Goal: Task Accomplishment & Management: Manage account settings

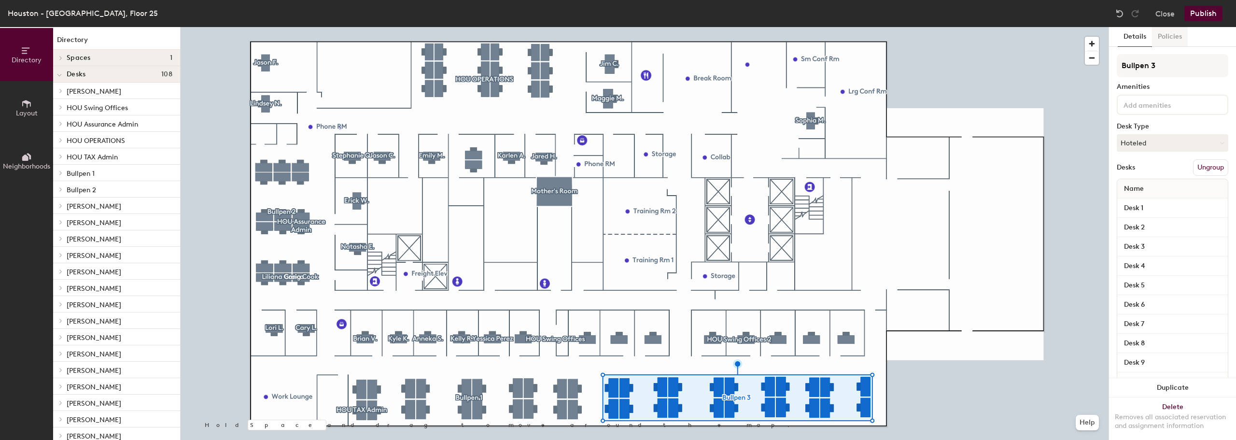
click at [1164, 34] on button "Policies" at bounding box center [1170, 37] width 36 height 20
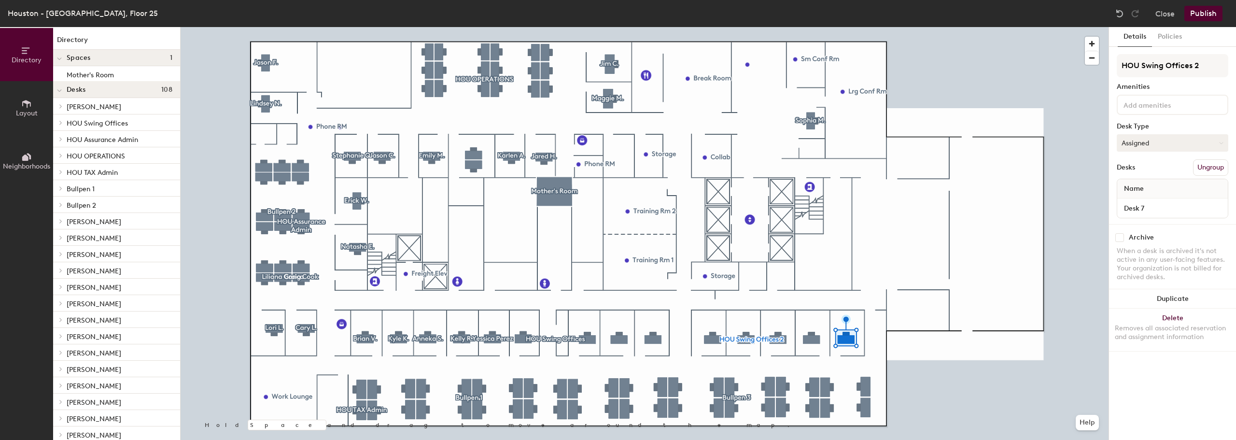
click at [1156, 148] on button "Assigned" at bounding box center [1172, 142] width 112 height 17
click at [1159, 143] on button "Assigned" at bounding box center [1172, 142] width 112 height 17
click at [1165, 14] on button "Close" at bounding box center [1164, 13] width 19 height 15
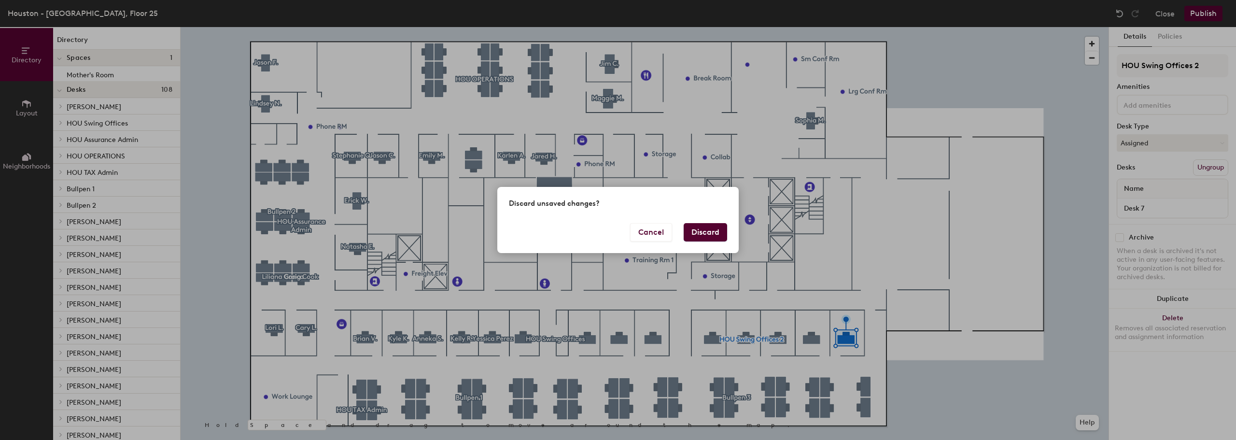
click at [718, 230] on button "Discard" at bounding box center [705, 232] width 43 height 18
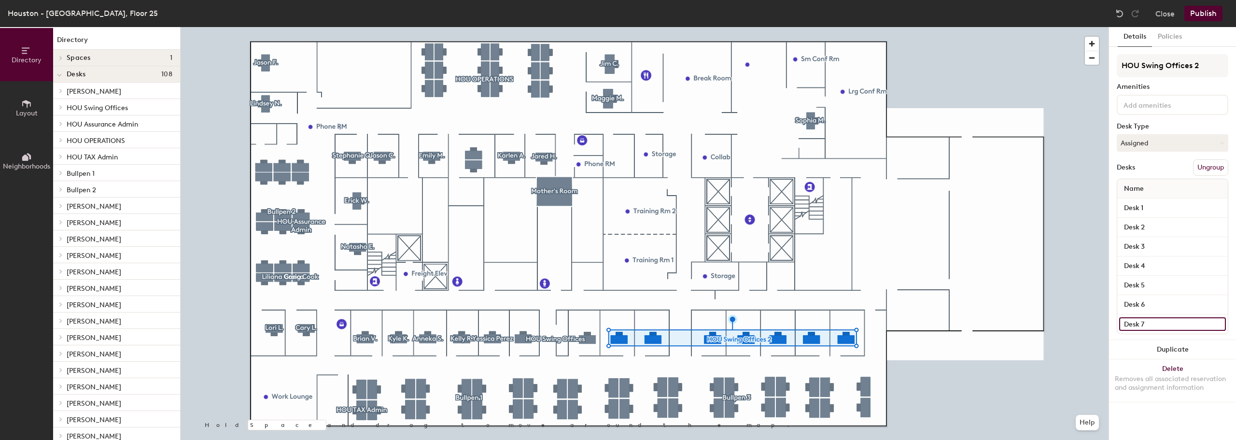
click at [1216, 325] on input "Desk 7" at bounding box center [1172, 324] width 107 height 14
click at [1150, 408] on div "Details Policies HOU Swing Offices 2 Amenities Desk Type Assigned Desks Ungroup…" at bounding box center [1172, 233] width 127 height 413
click at [1154, 320] on input "Desk 7" at bounding box center [1172, 324] width 107 height 14
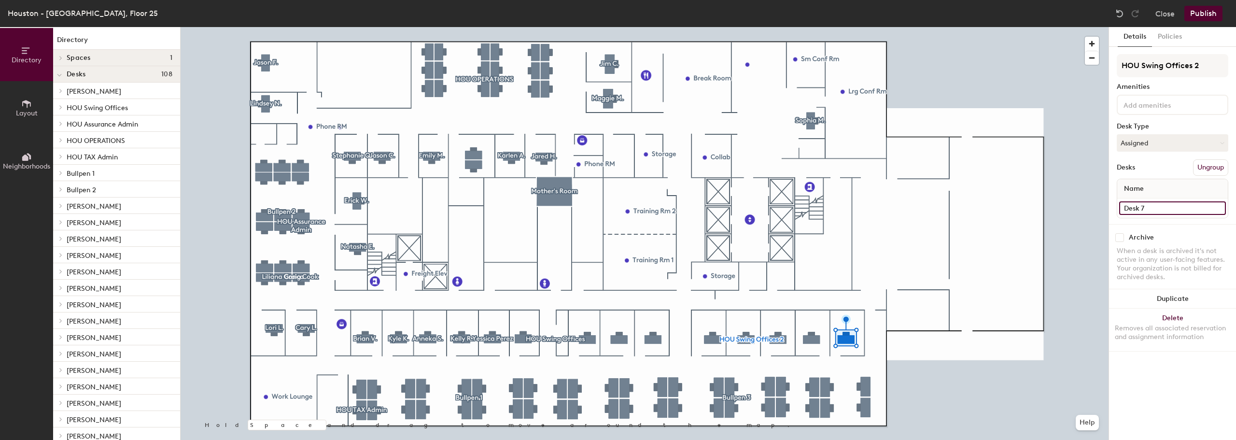
click at [1153, 209] on input "Desk 7" at bounding box center [1172, 208] width 107 height 14
type input "[PERSON_NAME]"
click at [1170, 206] on input "Desk 6" at bounding box center [1172, 208] width 107 height 14
type input "[PERSON_NAME]"
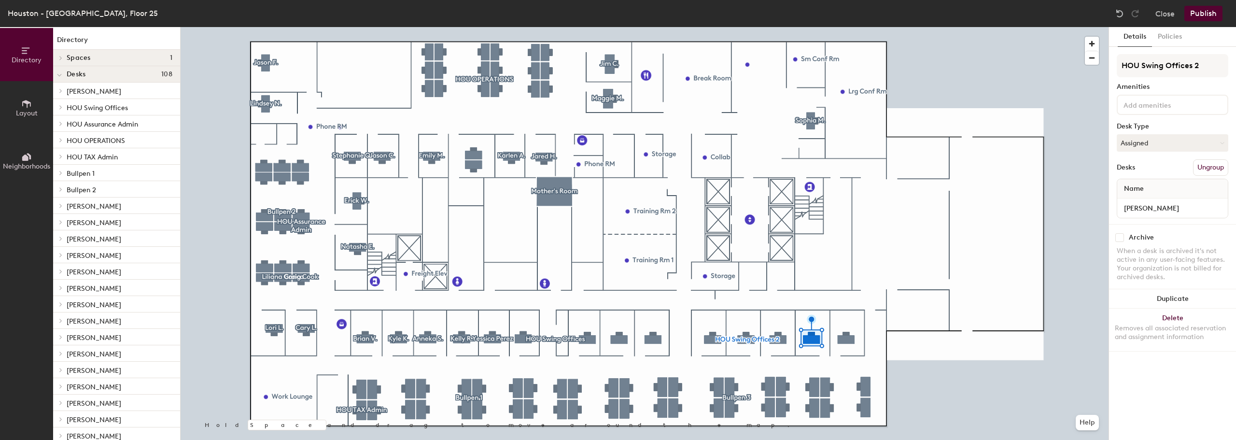
click at [1181, 232] on div "Archive When a desk is archived it's not active in any user-facing features. Yo…" at bounding box center [1172, 258] width 127 height 69
click at [1150, 207] on input "Desk 4" at bounding box center [1172, 208] width 107 height 14
type input "[PERSON_NAME]"
click at [1187, 237] on div "Archive" at bounding box center [1172, 237] width 112 height 9
click at [1168, 207] on input "Desk 1" at bounding box center [1172, 208] width 107 height 14
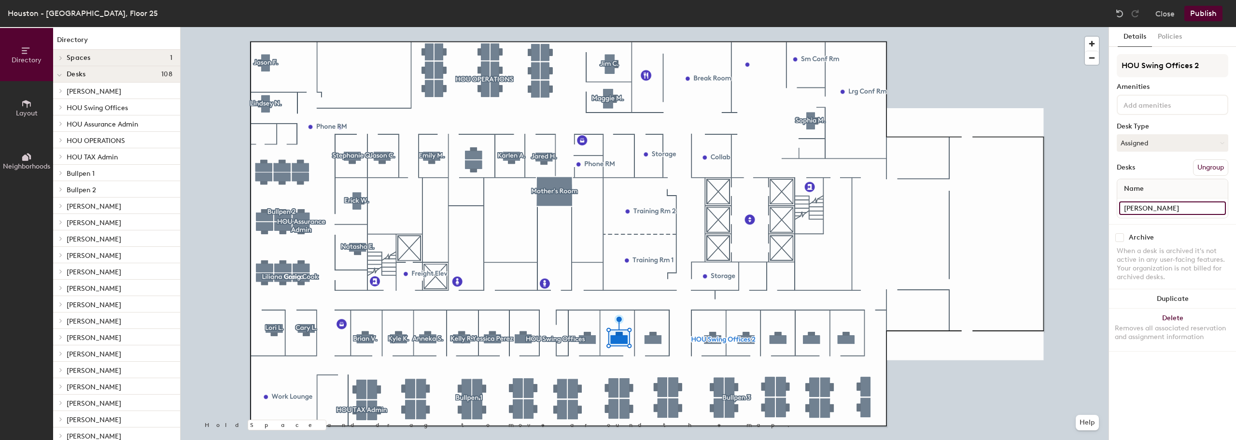
type input "Kelly R."
click at [1171, 223] on div "HOU Swing Offices 2 Amenities Desk Type Assigned Desks Ungroup Name Kelly R." at bounding box center [1172, 139] width 112 height 170
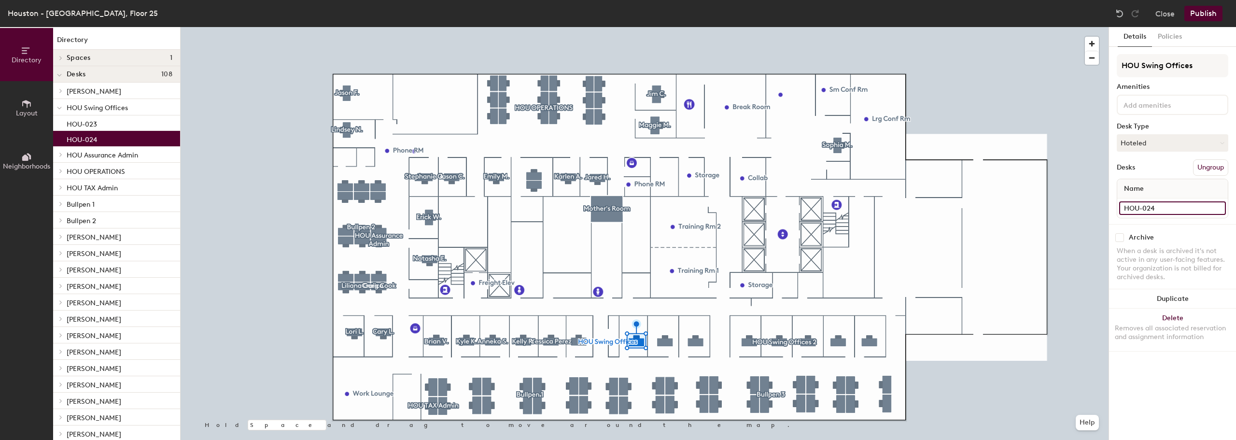
click at [1155, 205] on input "HOU-024" at bounding box center [1172, 208] width 107 height 14
click at [1158, 204] on input "Katya" at bounding box center [1172, 208] width 107 height 14
click at [1161, 205] on input "Katya" at bounding box center [1172, 208] width 107 height 14
type input "Katya S."
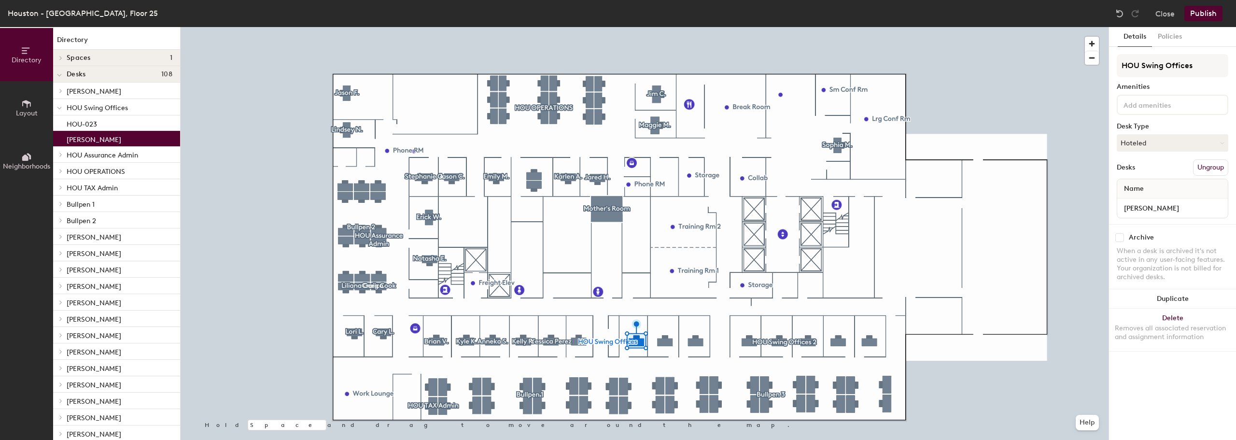
click at [1169, 224] on div "Archive When a desk is archived it's not active in any user-facing features. Yo…" at bounding box center [1172, 258] width 127 height 69
click at [1200, 140] on button "Hoteled" at bounding box center [1172, 142] width 112 height 17
click at [1143, 173] on div "Assigned" at bounding box center [1165, 173] width 97 height 14
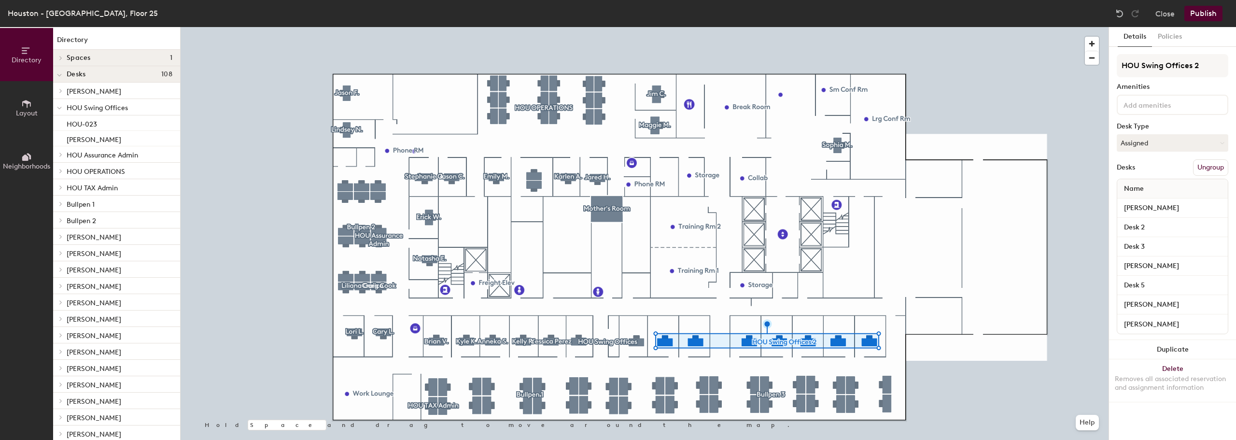
click at [1215, 167] on button "Ungroup" at bounding box center [1210, 167] width 35 height 16
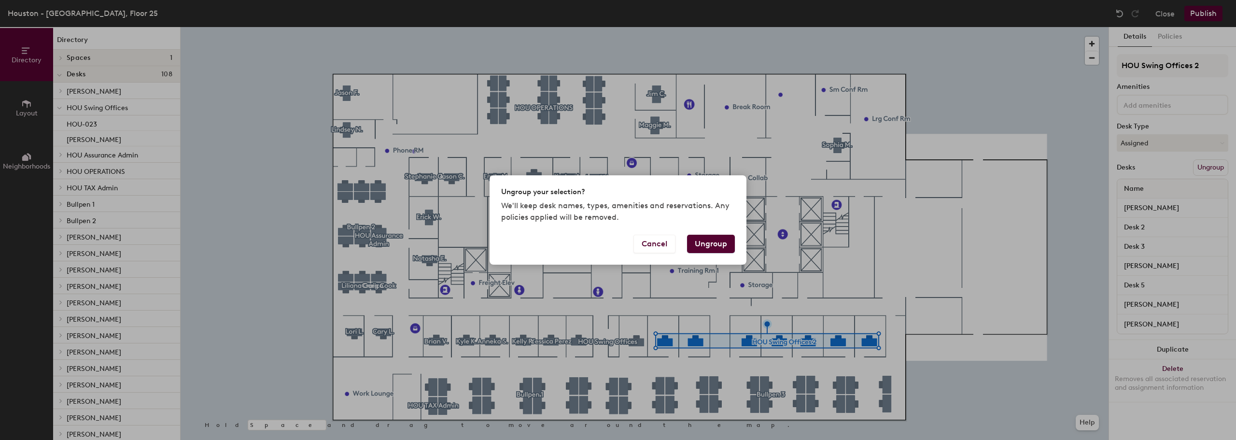
click at [723, 247] on button "Ungroup" at bounding box center [711, 244] width 48 height 18
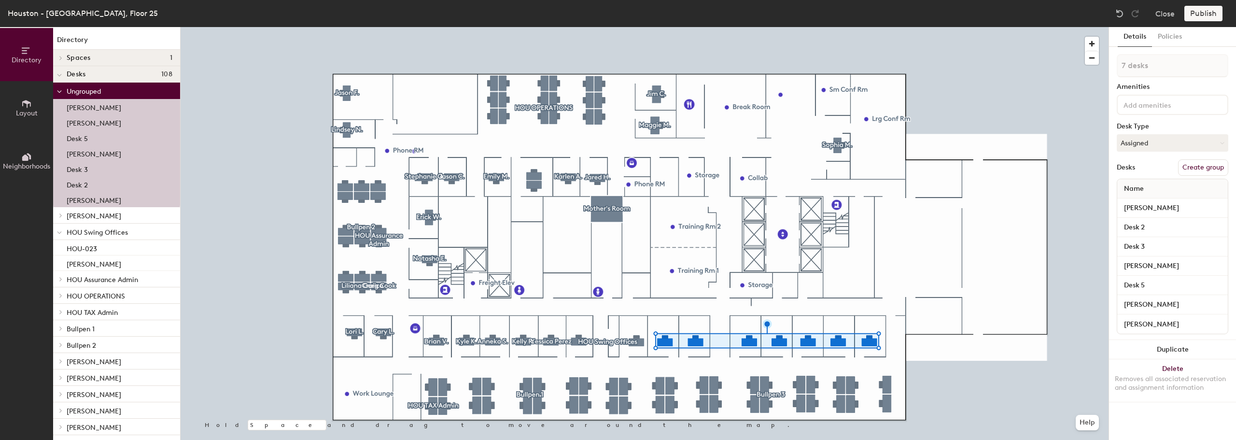
type input "1 desk"
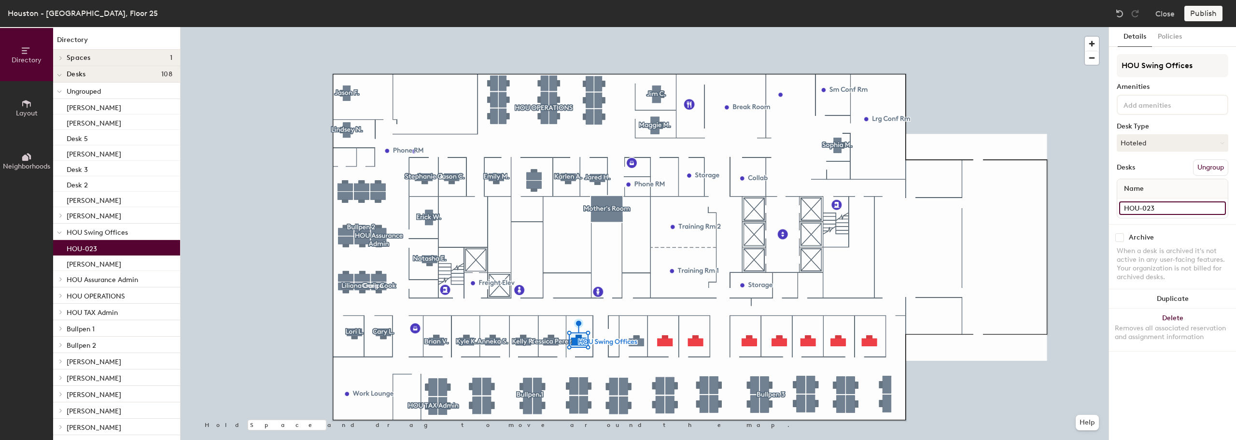
click at [1183, 209] on input "HOU-023" at bounding box center [1172, 208] width 107 height 14
click at [1163, 207] on input "Tazkia" at bounding box center [1172, 208] width 107 height 14
click at [1164, 207] on input "Tazkia" at bounding box center [1172, 208] width 107 height 14
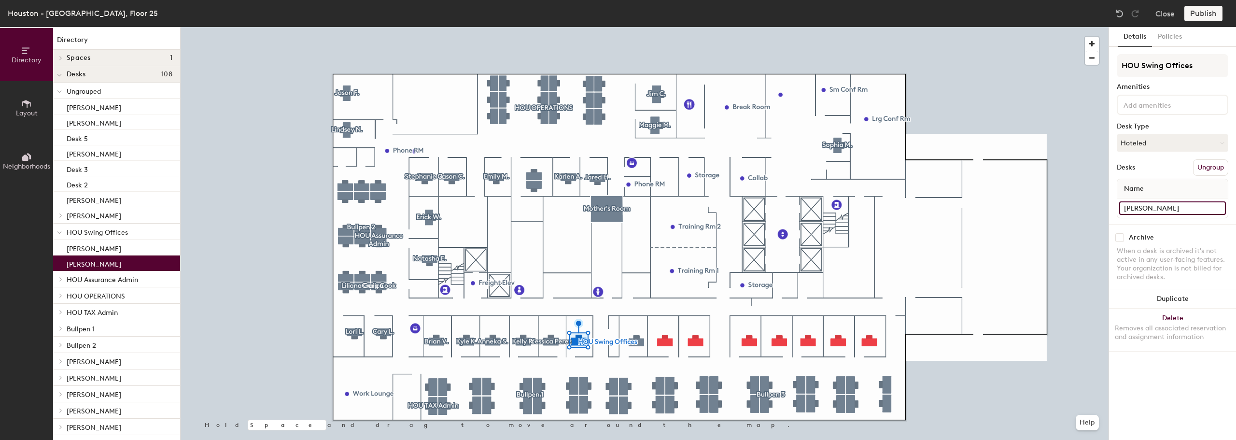
type input "Tazkia R."
click at [1192, 240] on div "Archive" at bounding box center [1172, 237] width 112 height 9
click at [1170, 134] on div "HOU Swing Offices Amenities Desk Type Hoteled Desks Ungroup Name Tazkia R." at bounding box center [1172, 139] width 112 height 170
click at [1168, 140] on button "Hoteled" at bounding box center [1172, 142] width 112 height 17
click at [1145, 173] on div "Assigned" at bounding box center [1165, 173] width 97 height 14
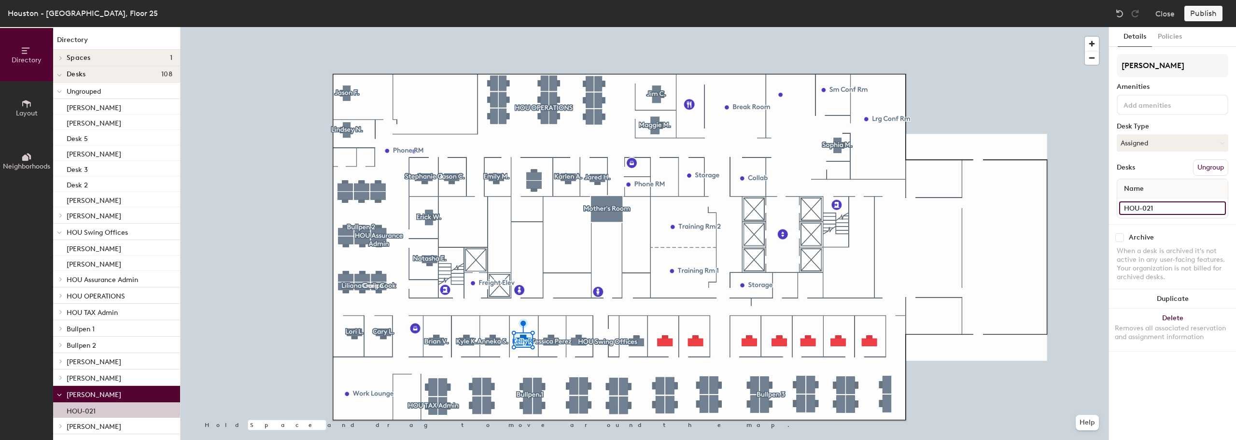
click at [1161, 206] on input "HOU-021" at bounding box center [1172, 208] width 107 height 14
type input "Erick W."
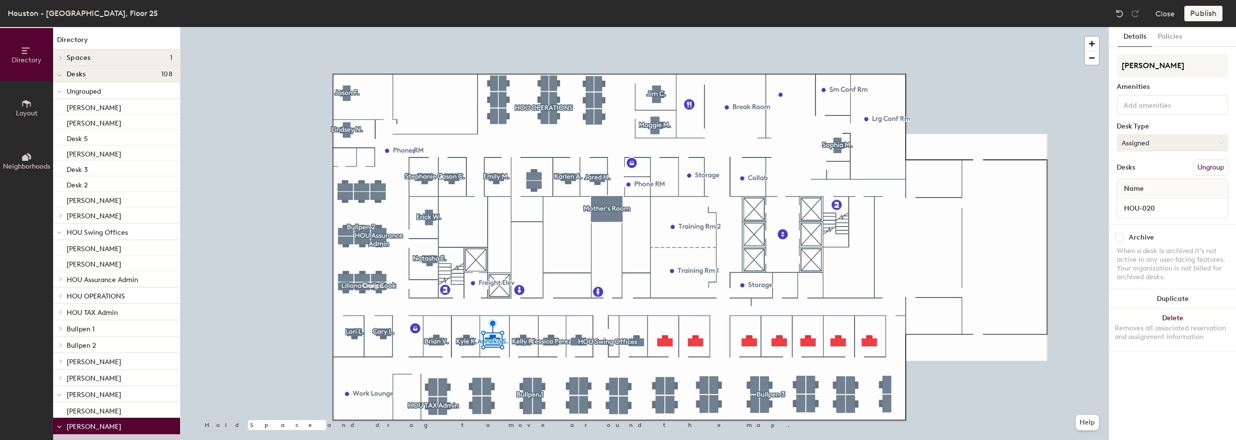
click at [1162, 137] on button "Assigned" at bounding box center [1172, 142] width 112 height 17
click at [1144, 203] on div "Hoteled" at bounding box center [1165, 202] width 97 height 14
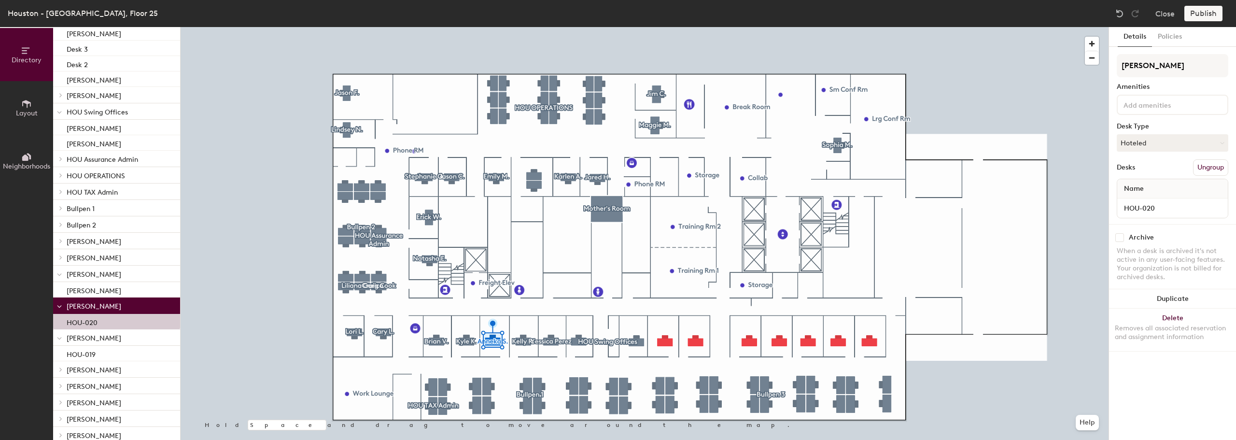
scroll to position [56, 0]
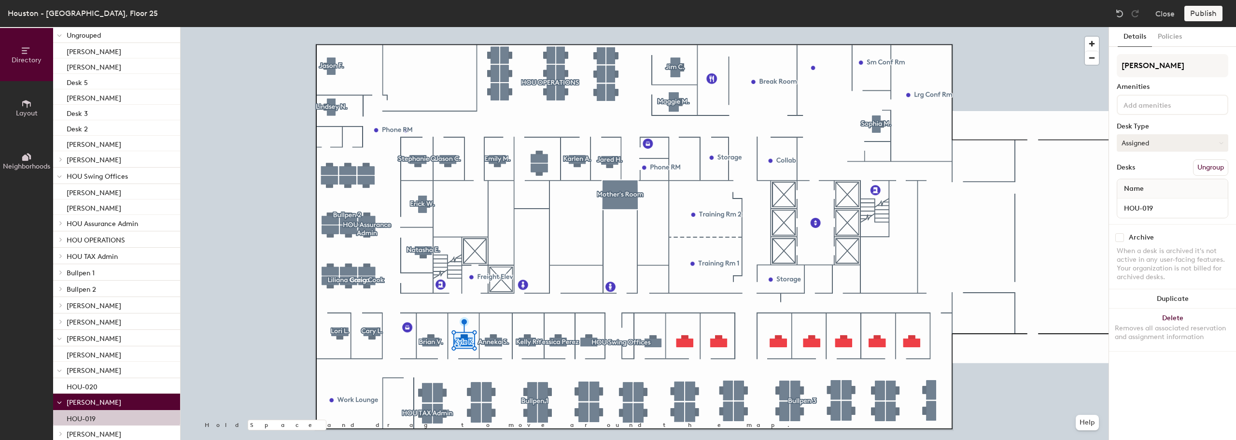
click at [1155, 142] on button "Assigned" at bounding box center [1172, 142] width 112 height 17
click at [1145, 199] on div "Hoteled" at bounding box center [1165, 202] width 97 height 14
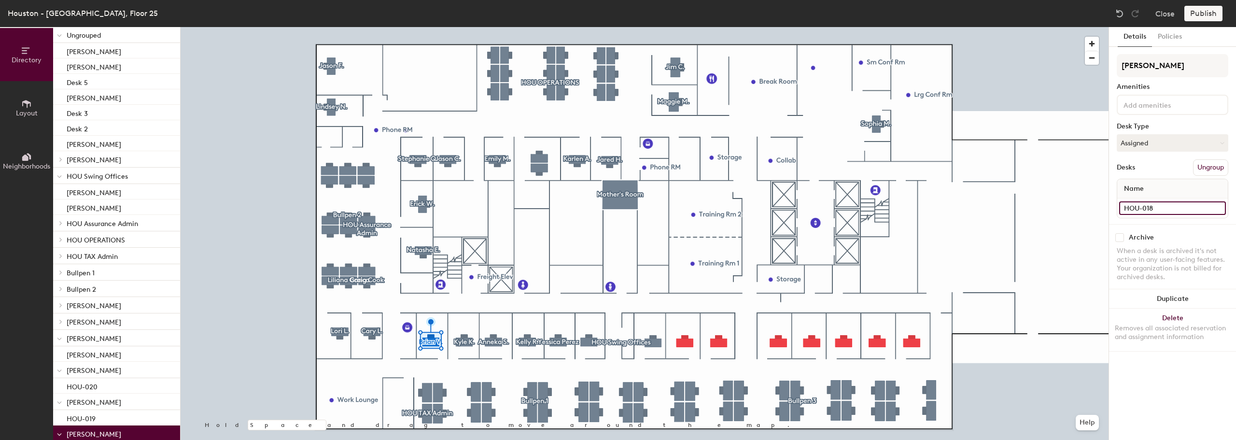
click at [1168, 208] on input "HOU-018" at bounding box center [1172, 208] width 107 height 14
type input "[PERSON_NAME]"
click at [1190, 223] on div "Brian V. Amenities Desk Type Assigned Desks Ungroup Name Stephanie Q." at bounding box center [1172, 139] width 112 height 170
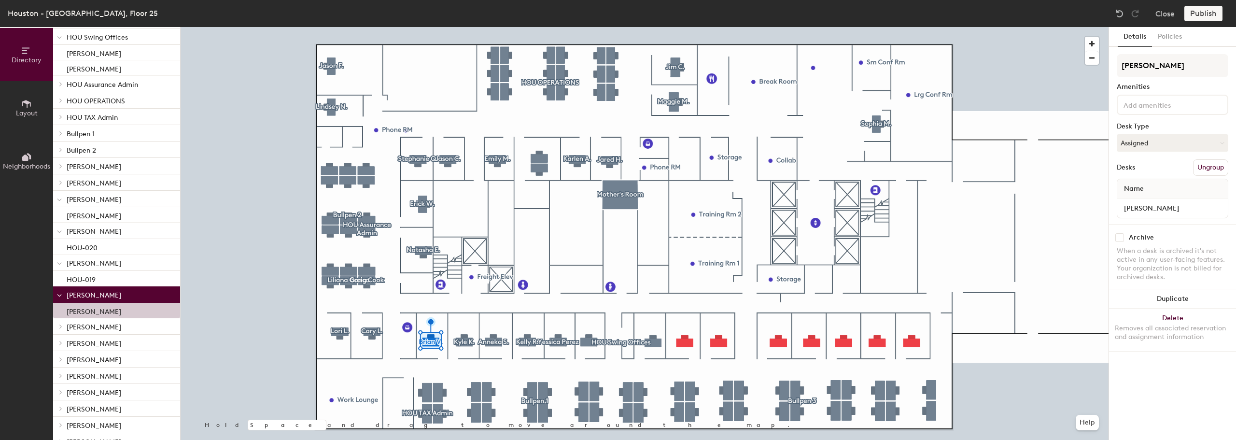
scroll to position [346, 0]
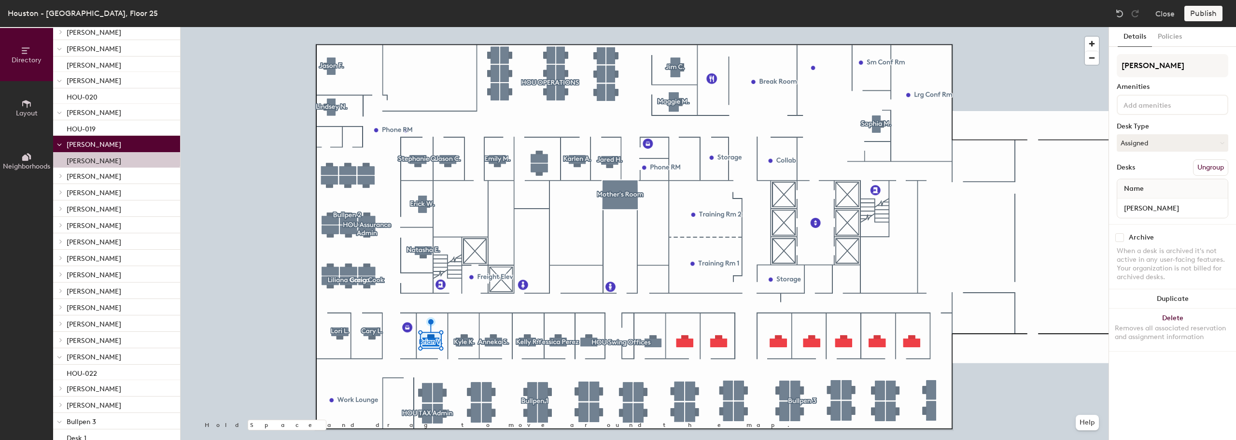
click at [1206, 162] on button "Ungroup" at bounding box center [1210, 167] width 35 height 16
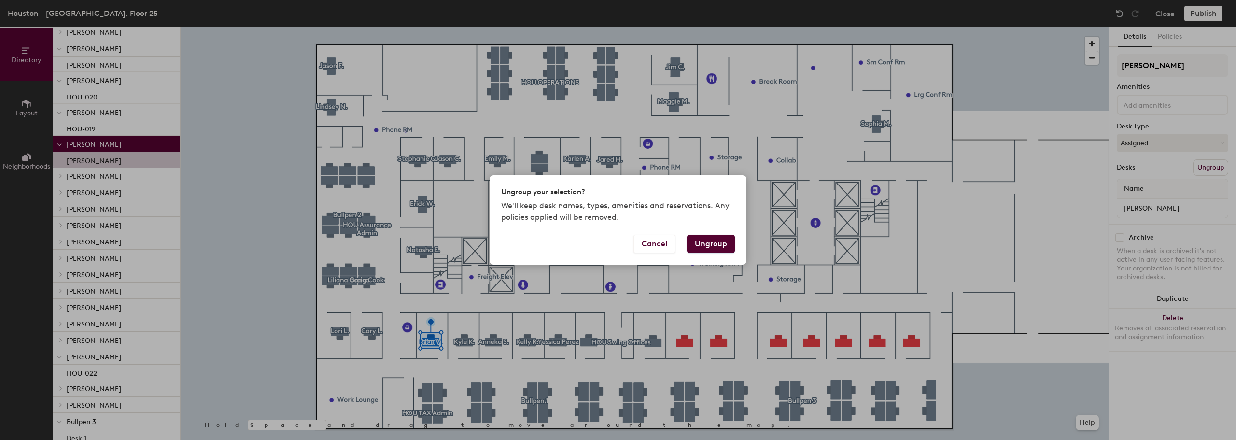
click at [709, 244] on button "Ungroup" at bounding box center [711, 244] width 48 height 18
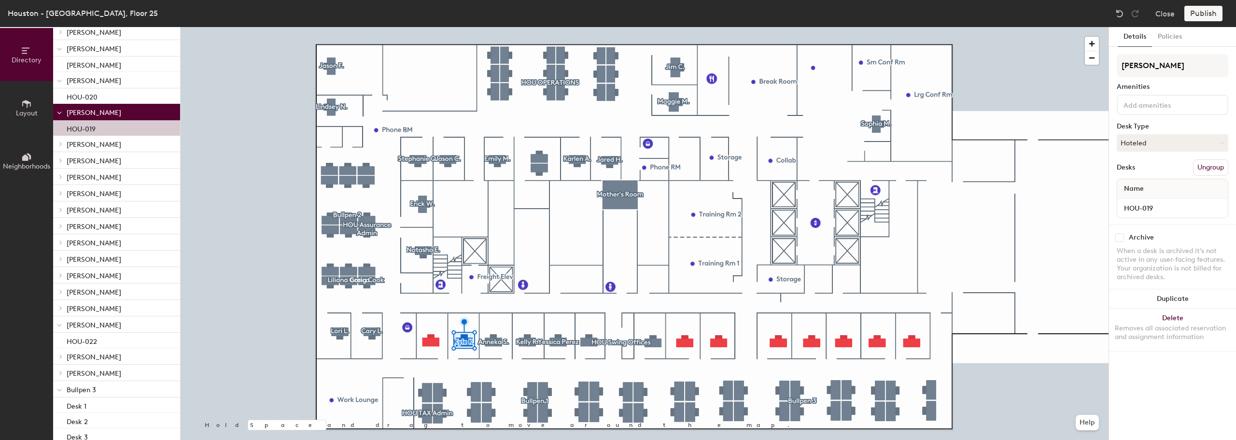
click at [1205, 167] on button "Ungroup" at bounding box center [1210, 167] width 35 height 16
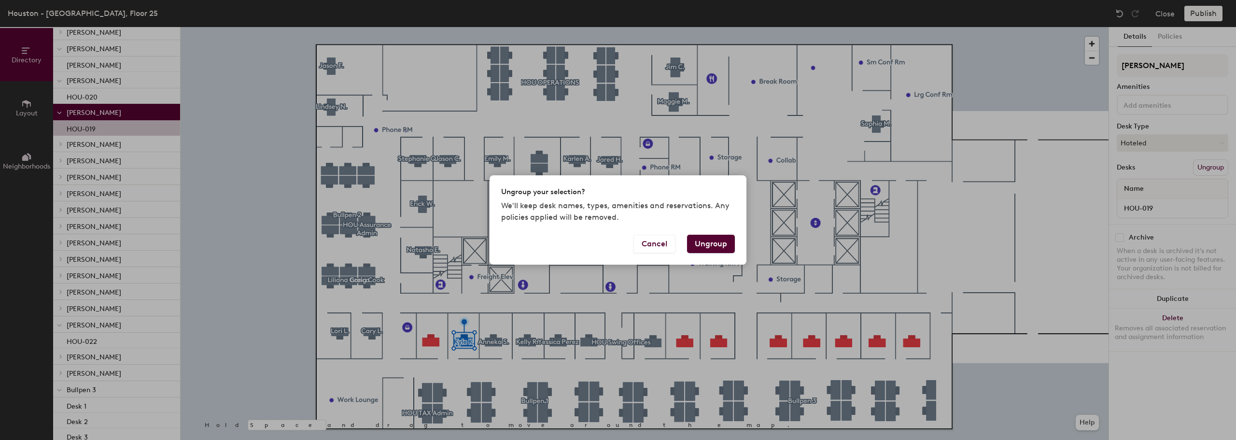
click at [690, 245] on button "Ungroup" at bounding box center [711, 244] width 48 height 18
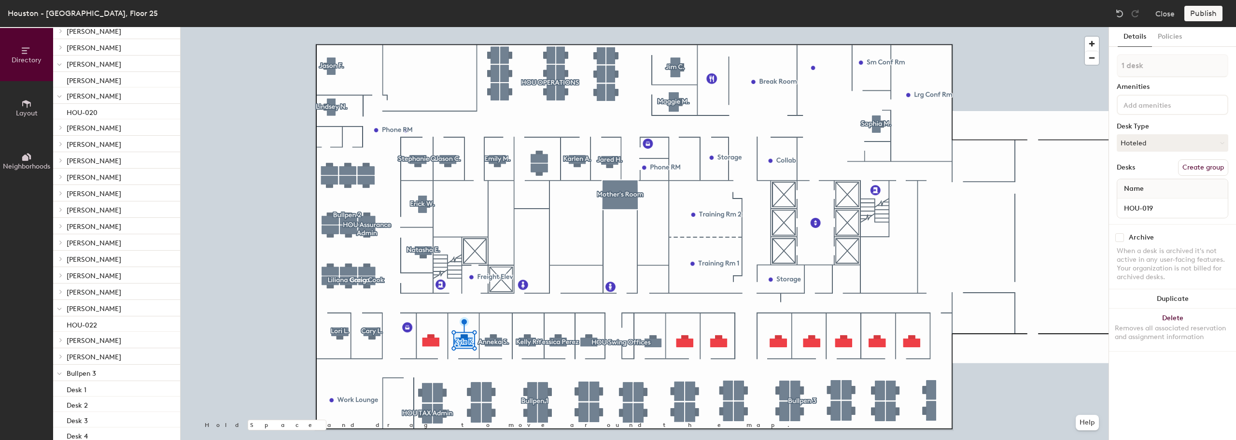
scroll to position [377, 0]
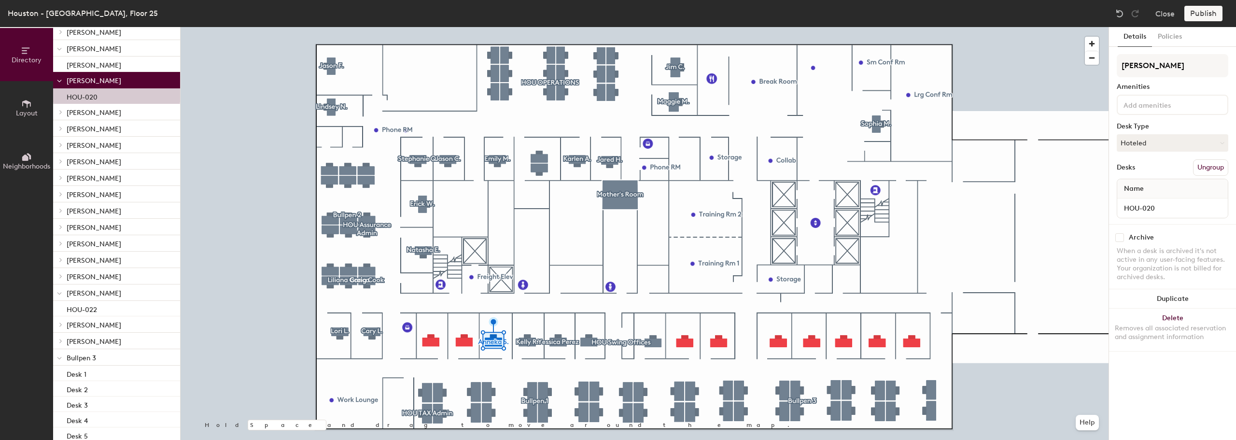
click at [1208, 164] on button "Ungroup" at bounding box center [1210, 167] width 35 height 16
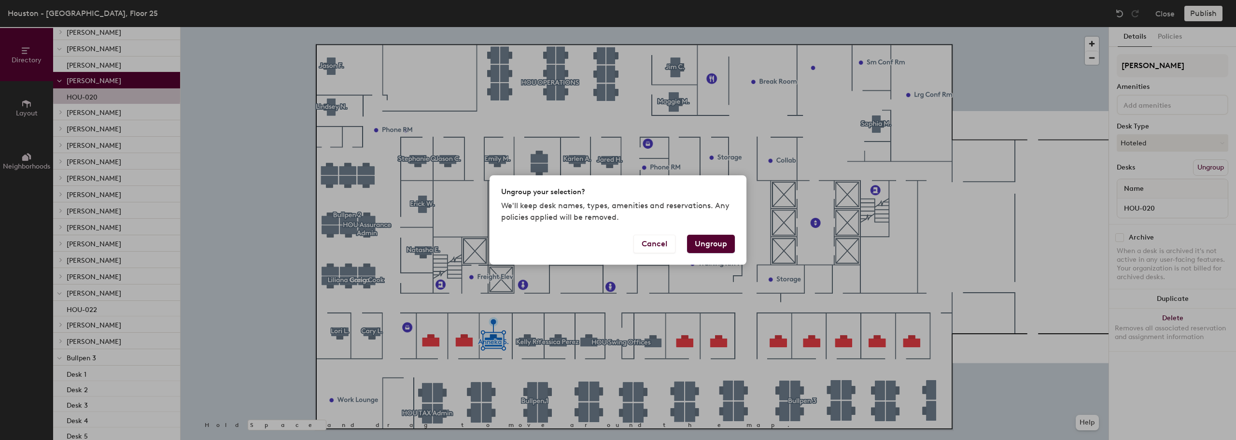
click at [707, 245] on button "Ungroup" at bounding box center [711, 244] width 48 height 18
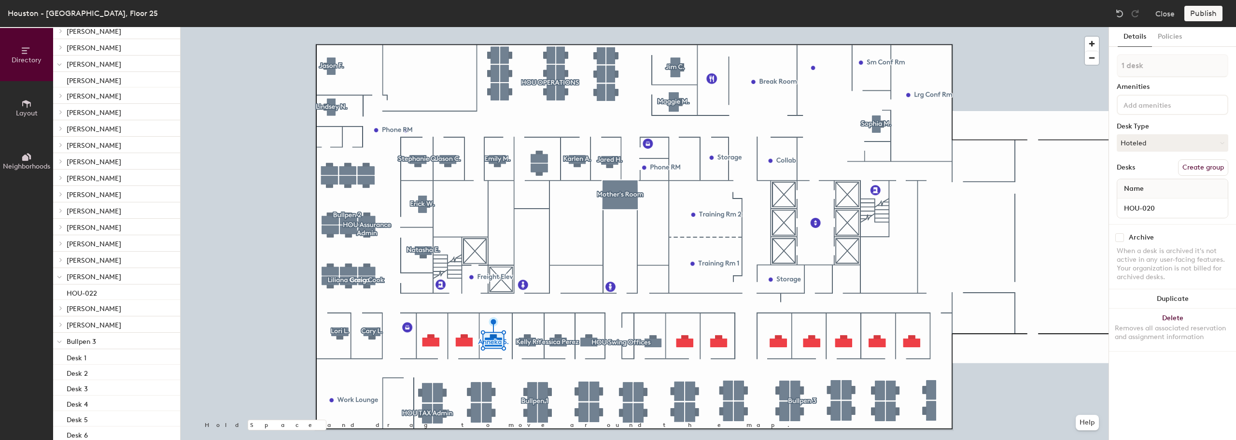
scroll to position [392, 0]
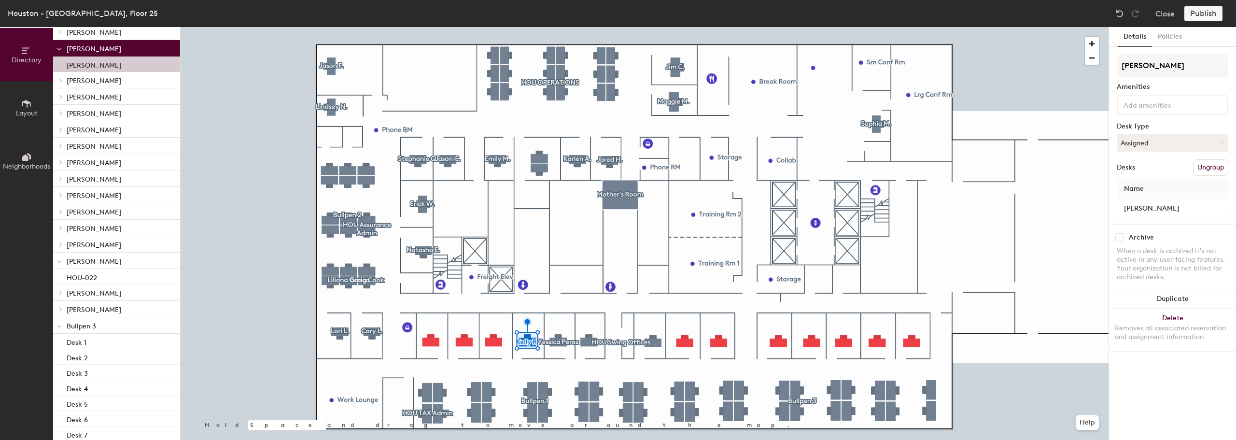
click at [1214, 164] on button "Ungroup" at bounding box center [1210, 167] width 35 height 16
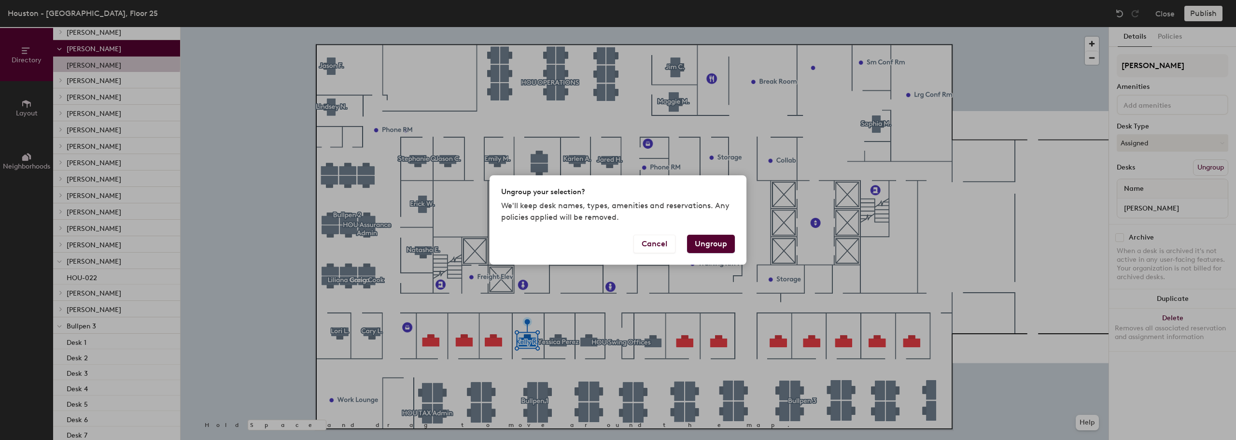
click at [714, 244] on button "Ungroup" at bounding box center [711, 244] width 48 height 18
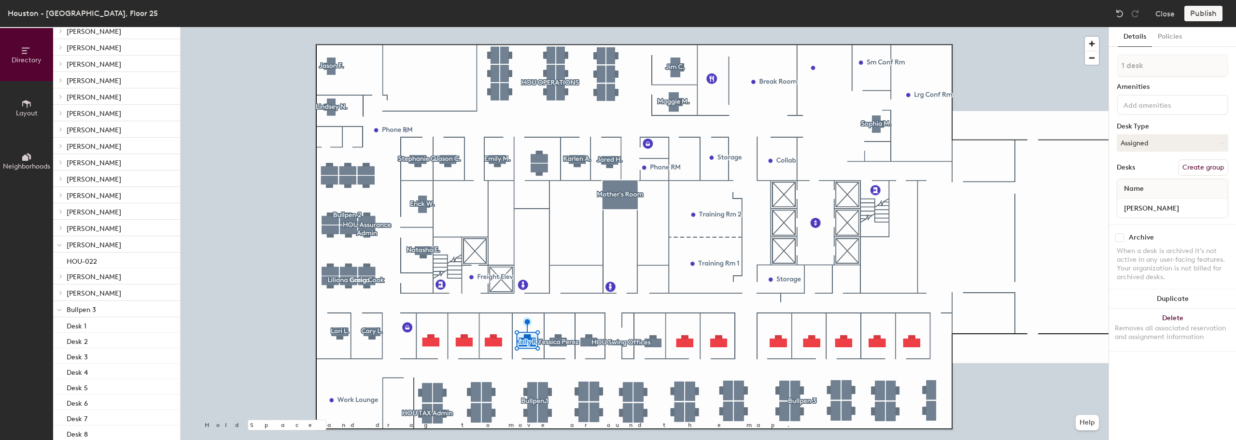
scroll to position [407, 0]
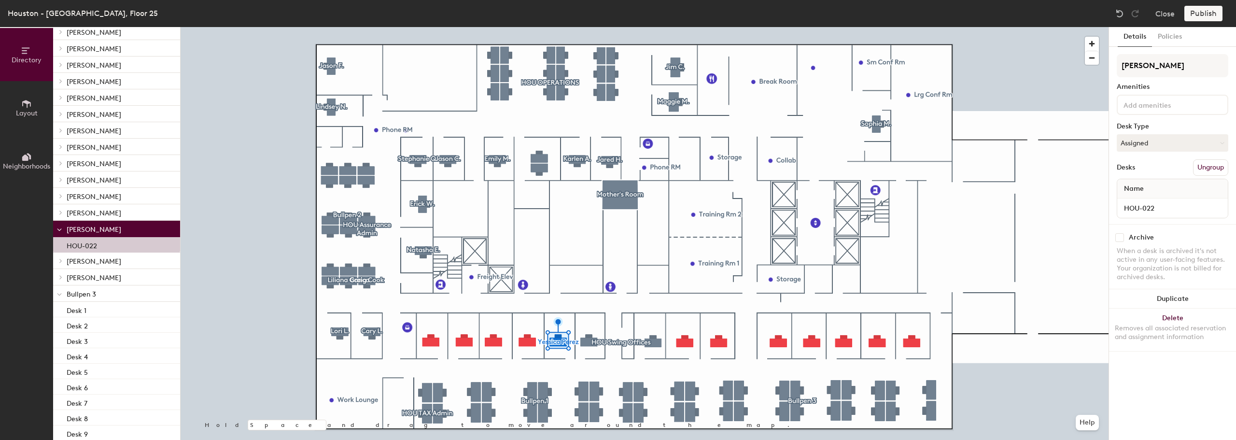
click at [1209, 167] on button "Ungroup" at bounding box center [1210, 167] width 35 height 16
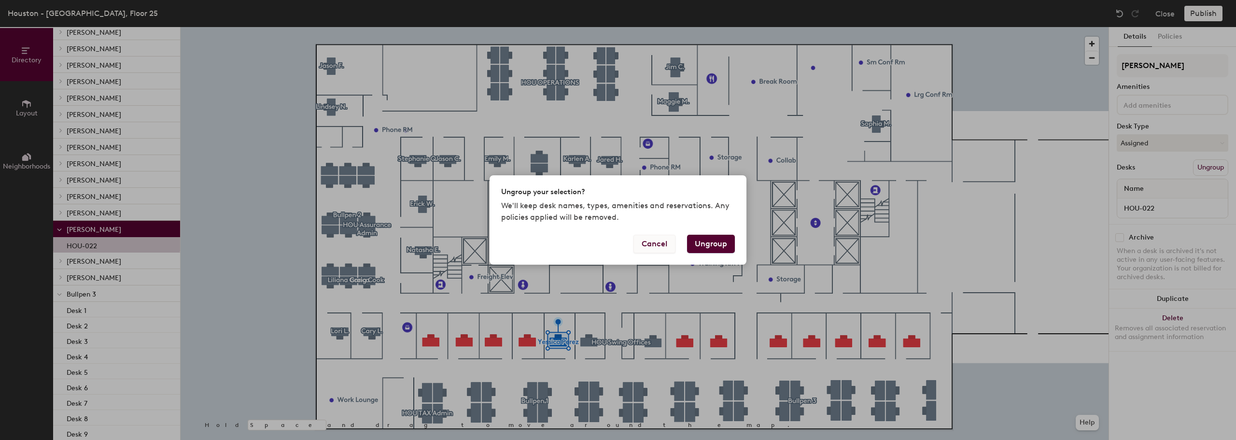
click at [651, 245] on button "Cancel" at bounding box center [654, 244] width 42 height 18
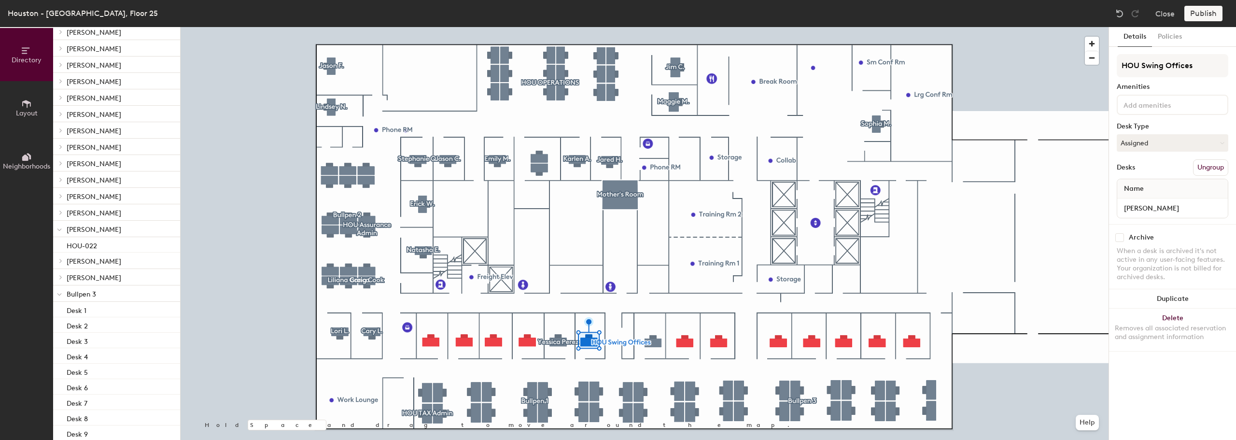
click at [1214, 164] on button "Ungroup" at bounding box center [1210, 167] width 35 height 16
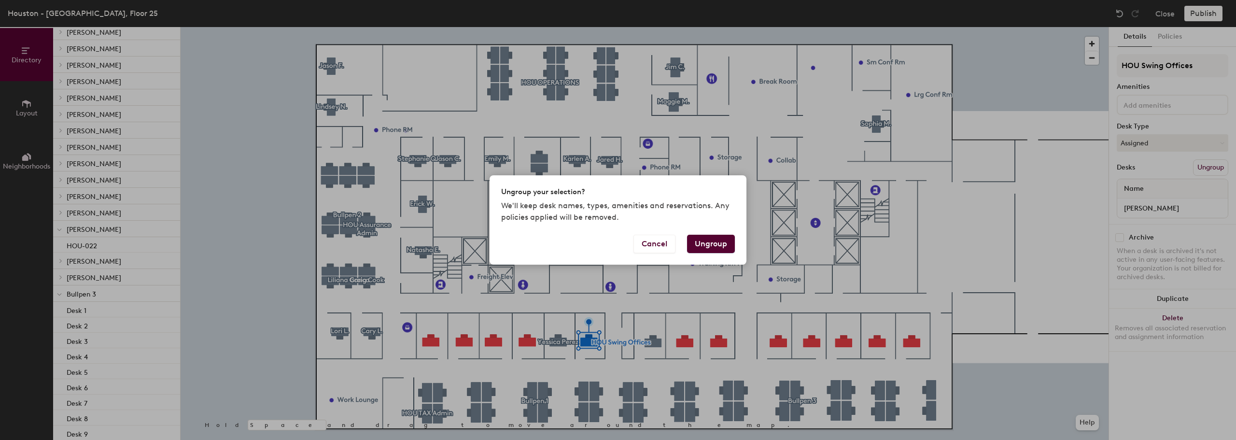
click at [719, 239] on button "Ungroup" at bounding box center [711, 244] width 48 height 18
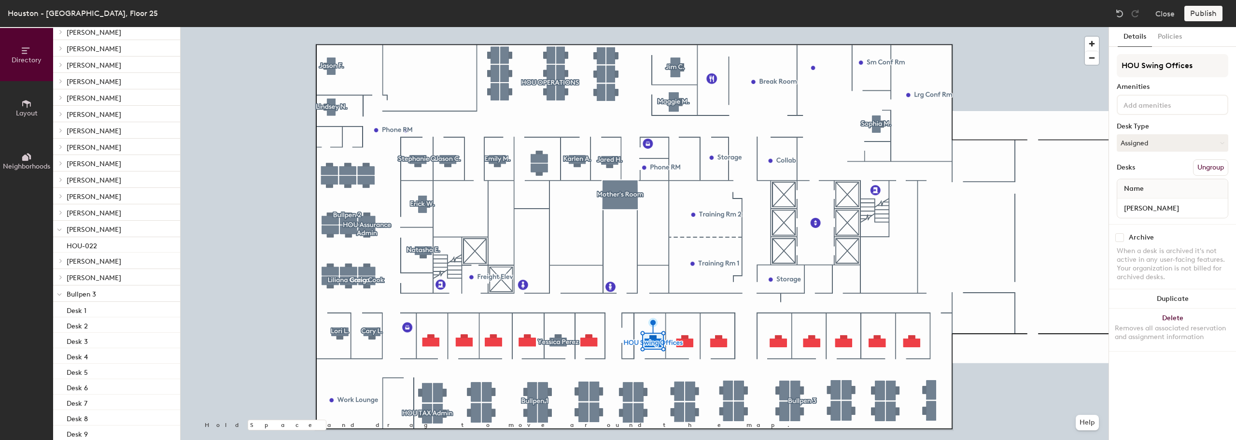
click at [1218, 169] on button "Ungroup" at bounding box center [1210, 167] width 35 height 16
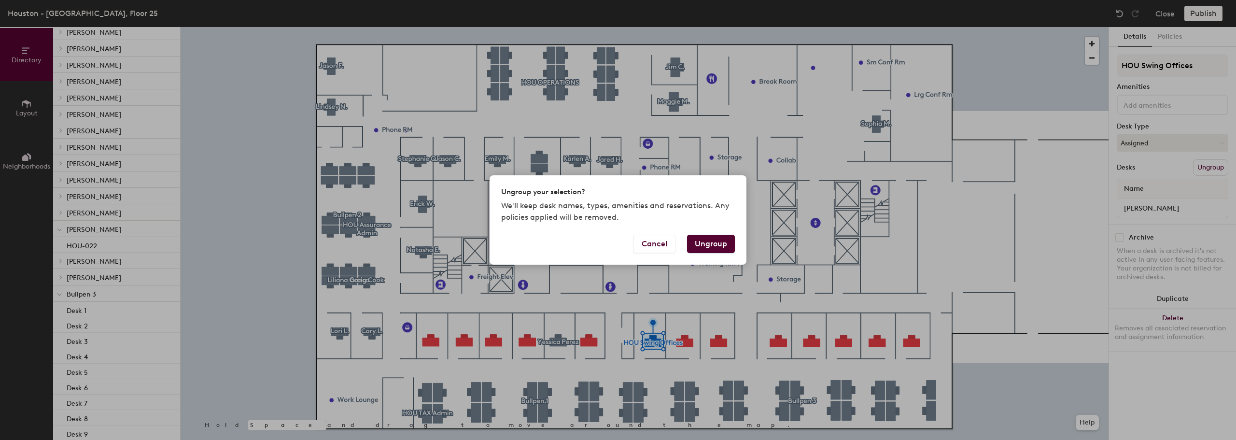
click at [722, 243] on button "Ungroup" at bounding box center [711, 244] width 48 height 18
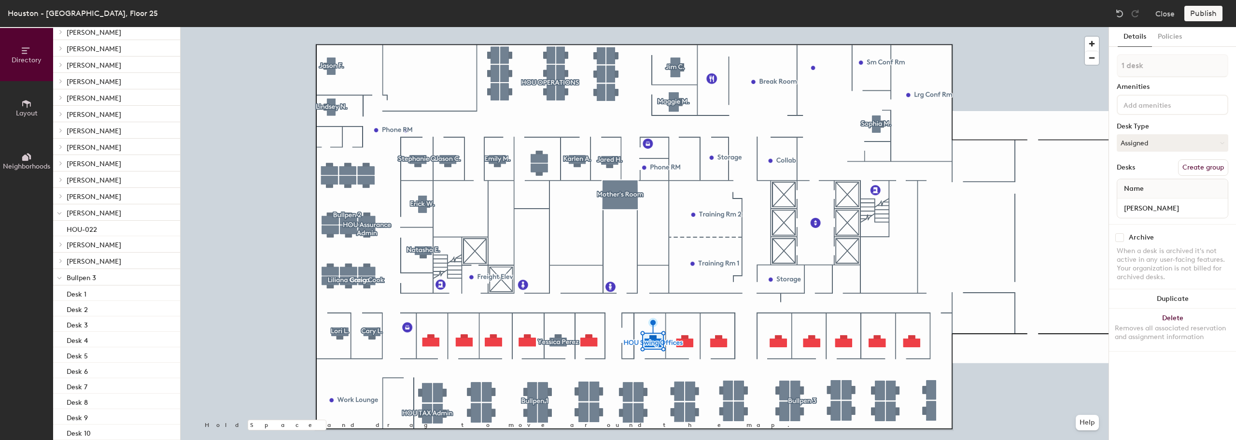
scroll to position [391, 0]
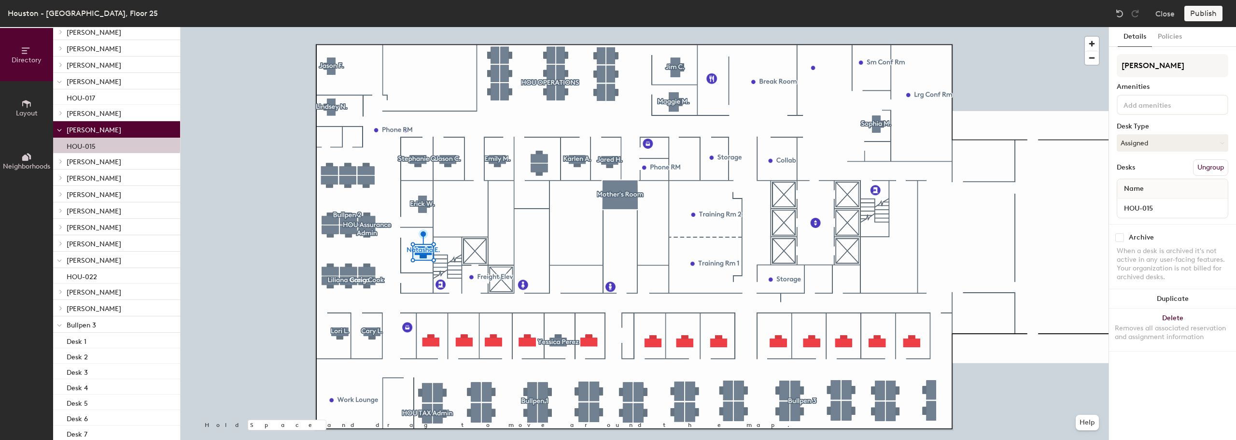
click at [1157, 196] on div "Name" at bounding box center [1172, 188] width 111 height 19
click at [1158, 204] on input "HOU-015" at bounding box center [1172, 208] width 107 height 14
type input "Nicholas S."
click at [1153, 160] on div "Desks Ungroup" at bounding box center [1172, 167] width 112 height 16
click at [1169, 65] on input "Natasha E." at bounding box center [1172, 65] width 112 height 23
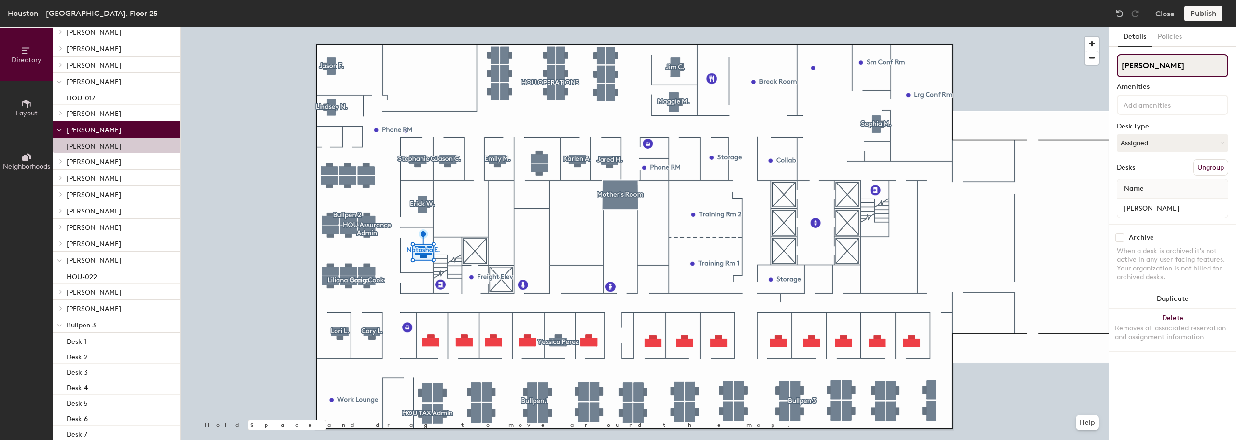
click at [1045, 65] on div "Directory Layout Neighborhoods Directory Spaces 1 Mother's Room Desks 108 Ungro…" at bounding box center [618, 233] width 1236 height 413
type input "Nicholas S."
click at [1182, 85] on div "Amenities" at bounding box center [1172, 87] width 112 height 8
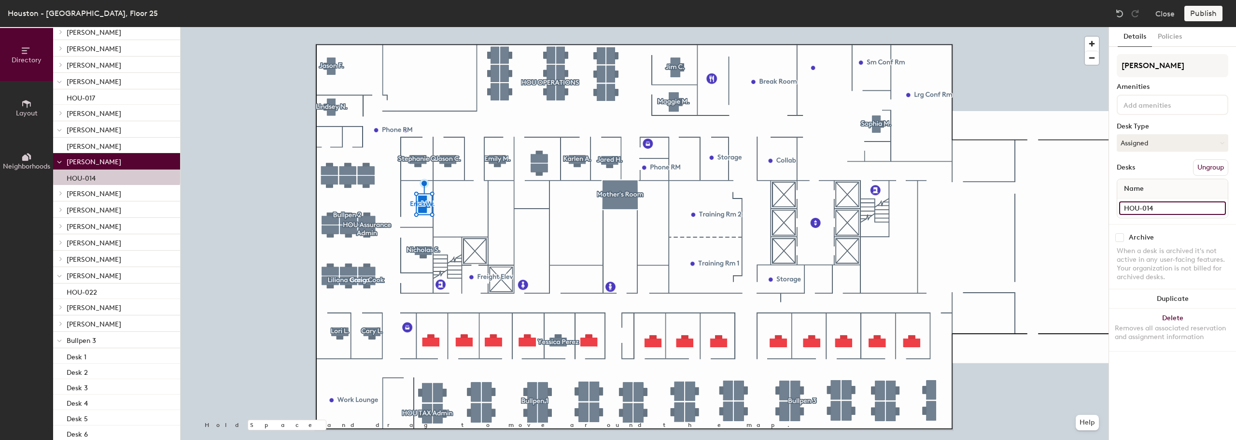
click at [1166, 208] on input "HOU-014" at bounding box center [1172, 208] width 107 height 14
type input "Jared H."
click at [985, 56] on div "Directory Layout Neighborhoods Directory Spaces 1 Mother's Room Desks 108 Ungro…" at bounding box center [618, 233] width 1236 height 413
type input "Jared H."
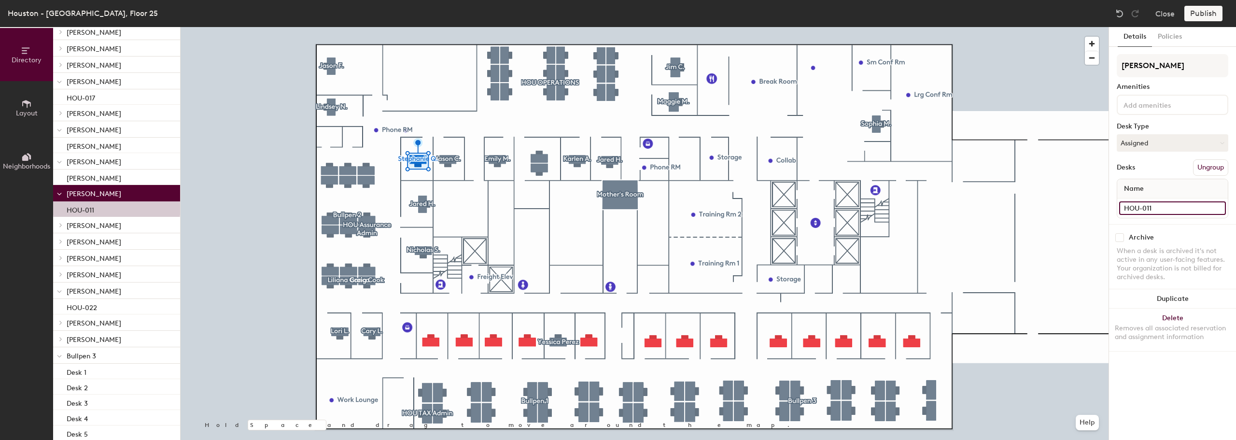
click at [1173, 208] on input "HOU-011" at bounding box center [1172, 208] width 107 height 14
type input "Gilbert C."
click at [990, 59] on div "Directory Layout Neighborhoods Directory Spaces 1 Mother's Room Desks 108 Ungro…" at bounding box center [618, 233] width 1236 height 413
type input "Gilbert C."
click at [1191, 234] on div "Archive" at bounding box center [1172, 237] width 112 height 9
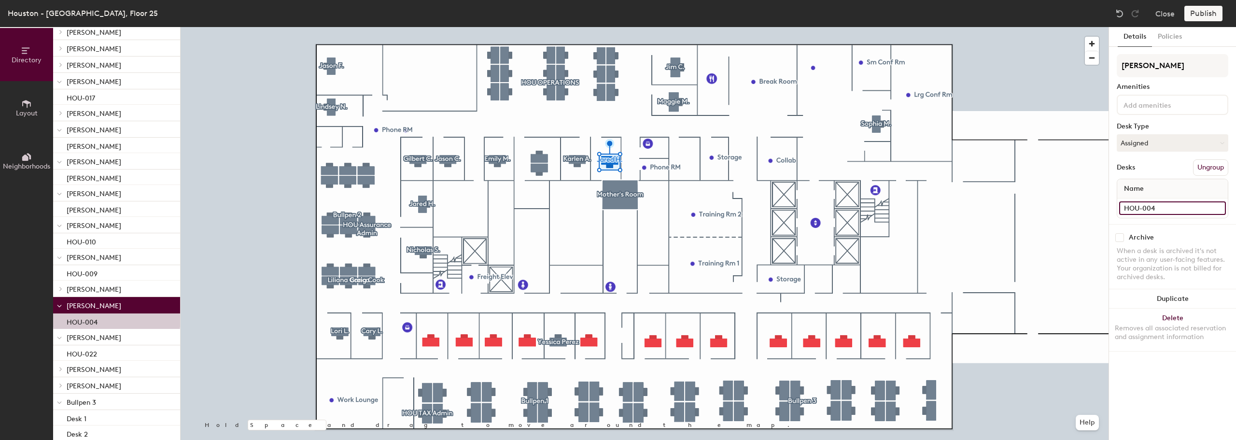
click at [1170, 207] on input "HOU-004" at bounding box center [1172, 208] width 107 height 14
type input "Andrea R."
click at [1020, 62] on div "Directory Layout Neighborhoods Directory Spaces 1 Mother's Room Desks 108 Ungro…" at bounding box center [618, 233] width 1236 height 413
type input "Andrea R."
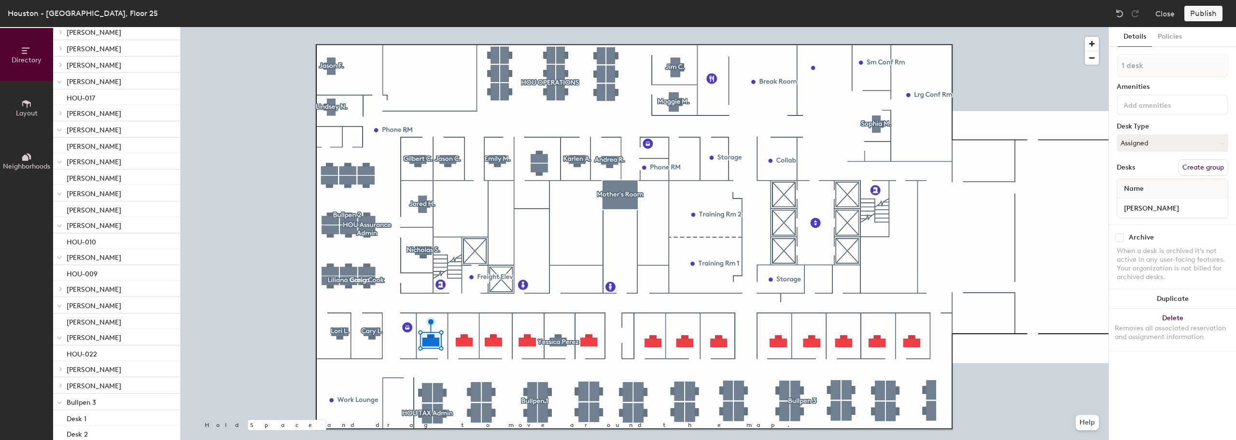
click at [1219, 168] on button "Create group" at bounding box center [1203, 167] width 50 height 16
click at [1035, 64] on div "Directory Layout Neighborhoods Directory Spaces 1 Mother's Room Desks 108 Ungro…" at bounding box center [618, 233] width 1236 height 413
type input "Stephanie Q."
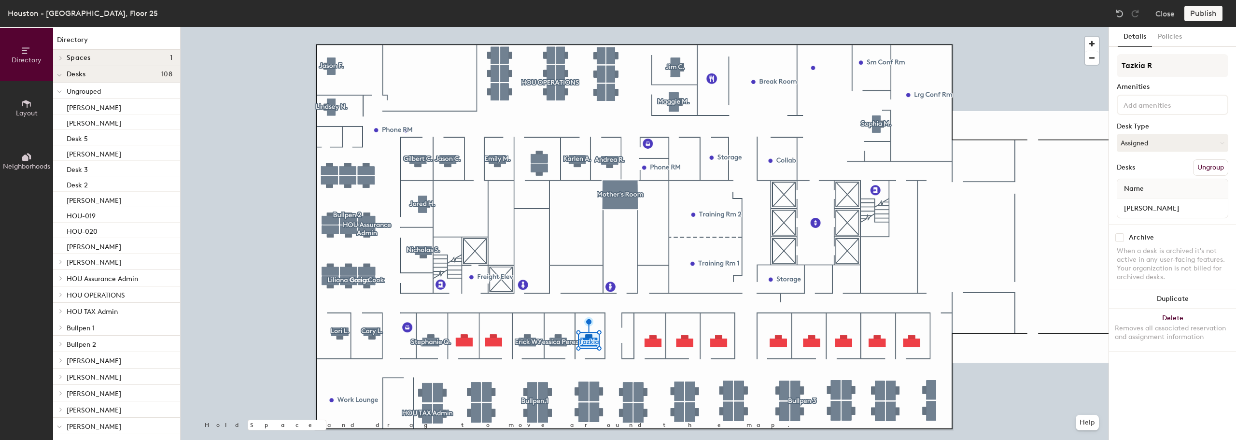
scroll to position [345, 0]
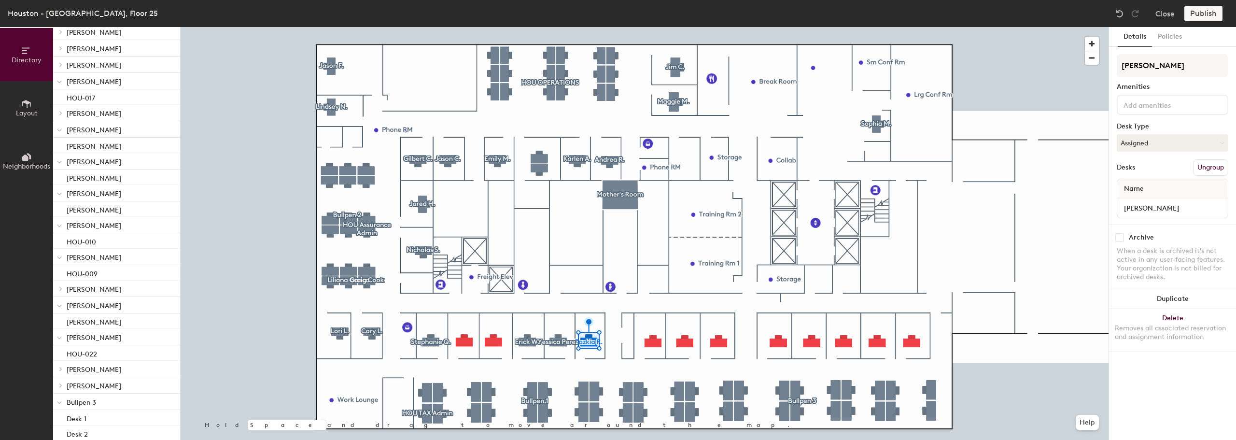
type input "[PERSON_NAME]"
click at [1200, 163] on button "Create group" at bounding box center [1203, 167] width 50 height 16
click at [979, 66] on div "Directory Layout Neighborhoods Directory Spaces 1 Mother's Room Desks 108 Ungro…" at bounding box center [618, 233] width 1236 height 413
type input "[PERSON_NAME]"
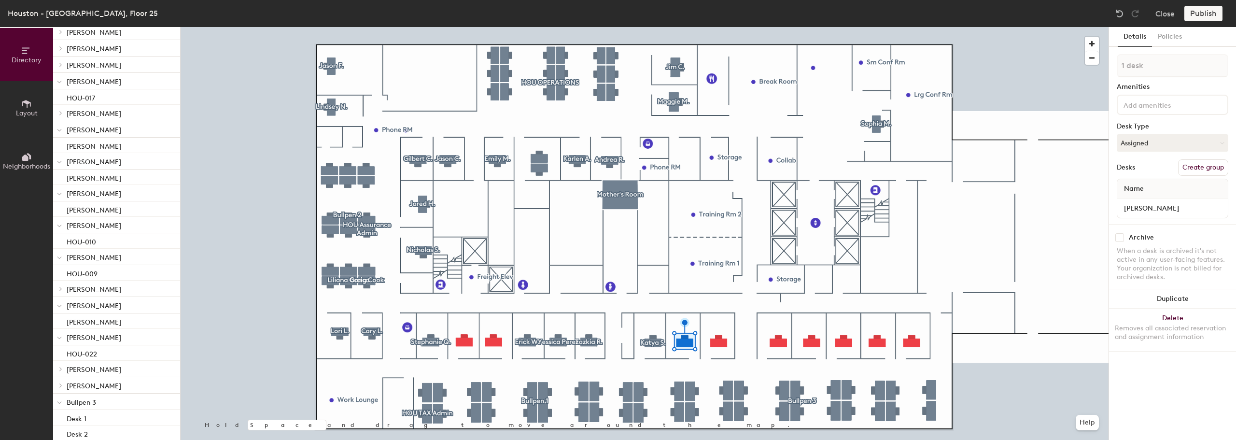
click at [1206, 169] on button "Create group" at bounding box center [1203, 167] width 50 height 16
click at [977, 66] on div "Directory Layout Neighborhoods Directory Spaces 1 Mother's Room Desks 108 Ungro…" at bounding box center [618, 233] width 1236 height 413
type input "[PERSON_NAME]"
click at [1205, 168] on button "Create group" at bounding box center [1203, 167] width 50 height 16
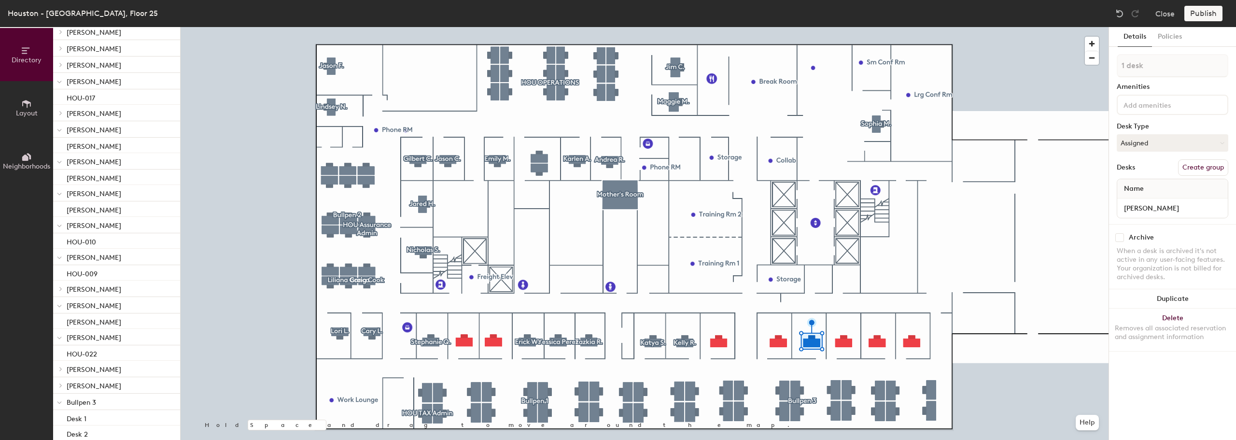
scroll to position [298, 0]
click at [978, 64] on div "Directory Layout Neighborhoods Directory Spaces 1 Mother's Room Desks 108 Ungro…" at bounding box center [618, 233] width 1236 height 413
type input "[PERSON_NAME]"
click at [1210, 165] on button "Create group" at bounding box center [1203, 167] width 50 height 16
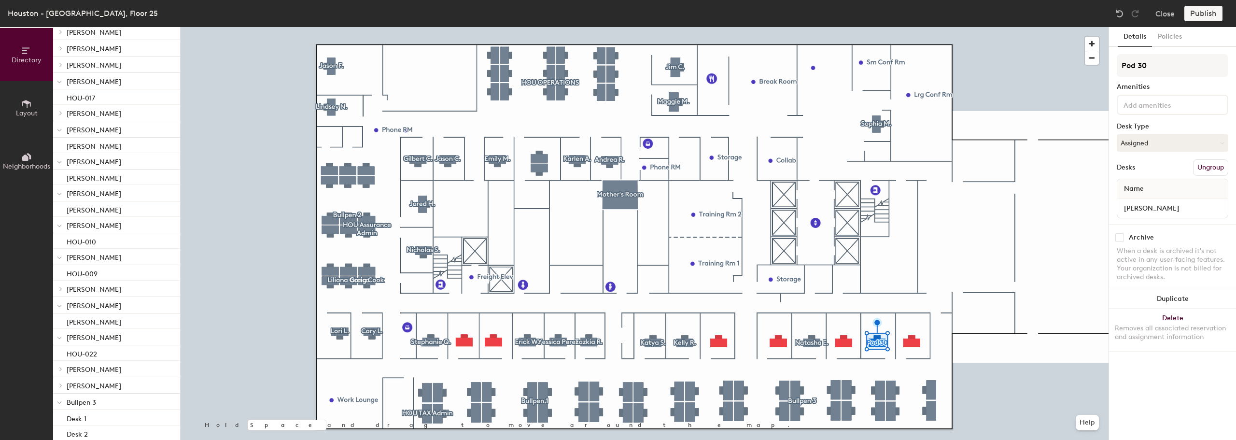
click at [950, 54] on div "Directory Layout Neighborhoods Directory Spaces 1 Mother's Room Desks 108 Ungro…" at bounding box center [618, 233] width 1236 height 413
type input "[PERSON_NAME]"
click at [1199, 169] on button "Create group" at bounding box center [1203, 167] width 50 height 16
click at [915, 57] on div "Directory Layout Neighborhoods Directory Spaces 1 Mother's Room Desks 108 Ungro…" at bounding box center [618, 233] width 1236 height 413
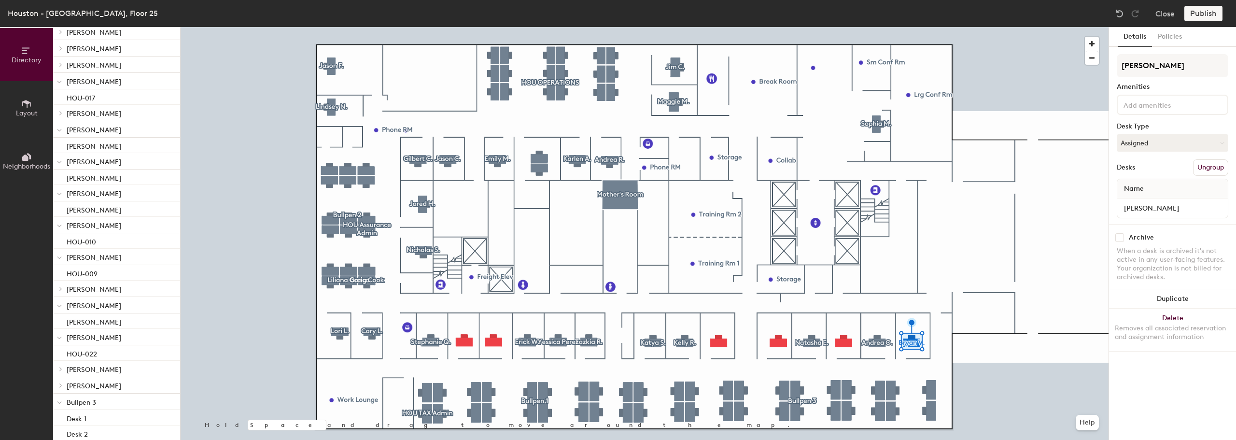
type input "[PERSON_NAME]"
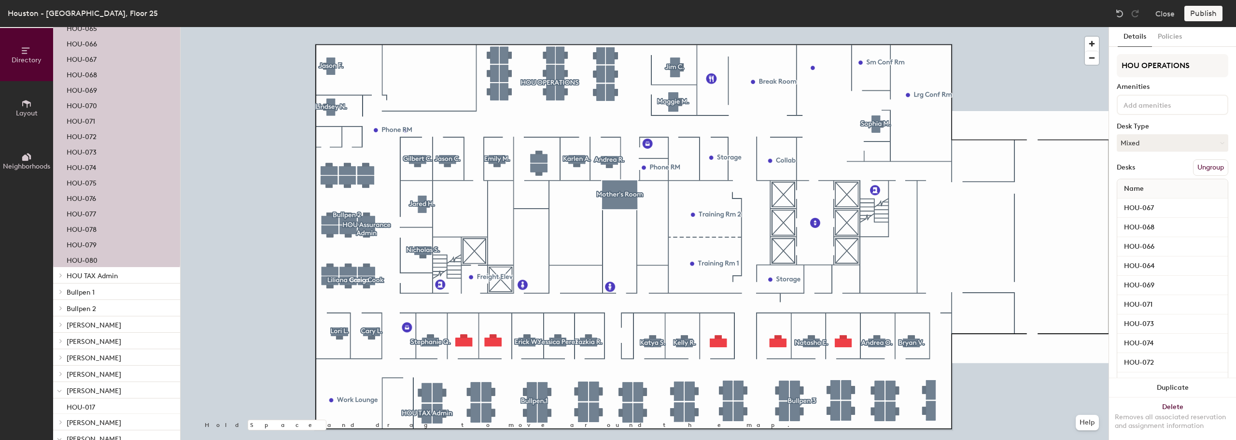
scroll to position [576, 0]
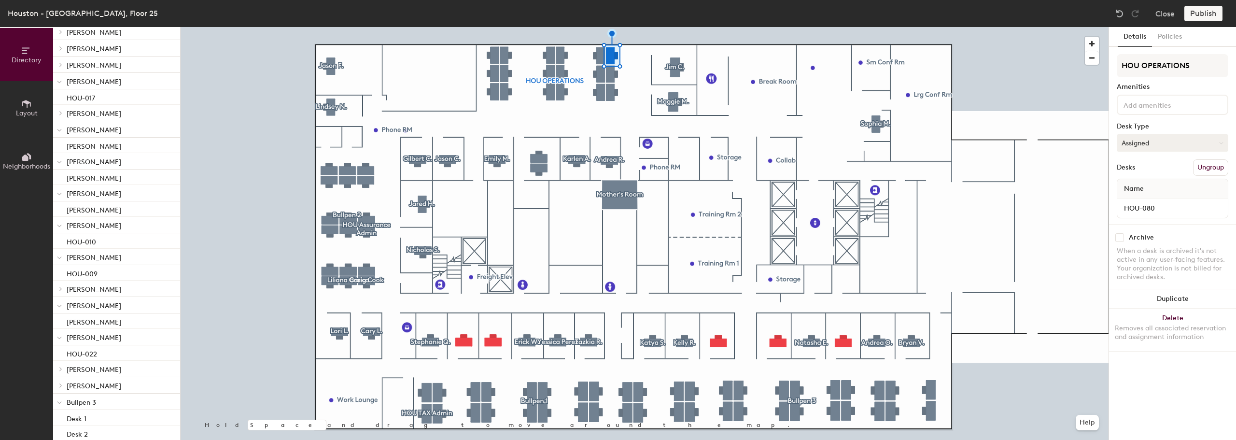
click at [1131, 147] on button "Assigned" at bounding box center [1172, 142] width 112 height 17
click at [1141, 203] on div "Hoteled" at bounding box center [1165, 202] width 97 height 14
click at [1161, 145] on button "Hoteled" at bounding box center [1172, 142] width 112 height 17
click at [1145, 170] on div "Assigned" at bounding box center [1165, 173] width 97 height 14
click at [1156, 142] on button "Assigned" at bounding box center [1172, 142] width 112 height 17
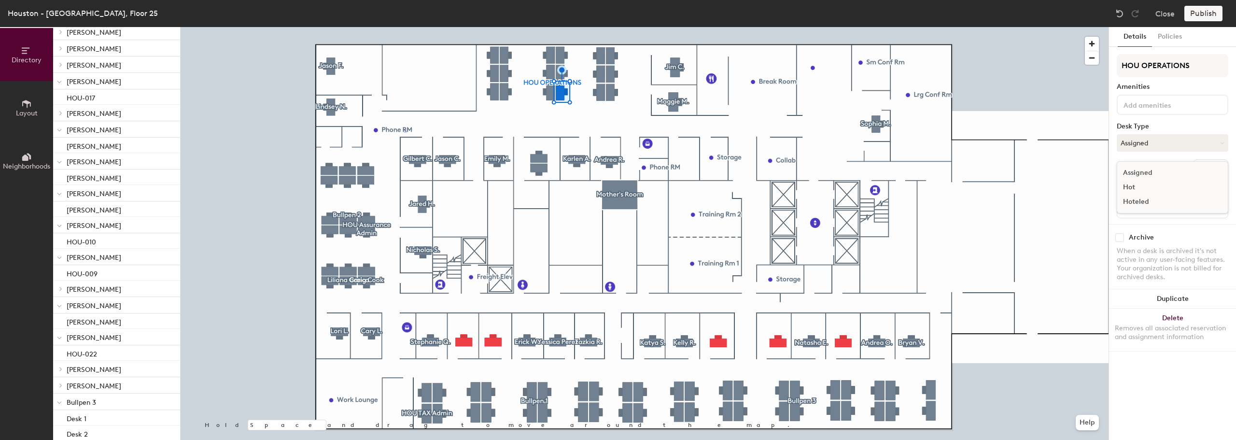
click at [1144, 201] on div "Hoteled" at bounding box center [1165, 202] width 97 height 14
click at [1161, 148] on button "Hoteled" at bounding box center [1172, 142] width 112 height 17
click at [1150, 173] on div "Assigned" at bounding box center [1165, 173] width 97 height 14
click at [1152, 161] on div "Desks Ungroup" at bounding box center [1172, 167] width 112 height 16
click at [466, 27] on div at bounding box center [645, 27] width 928 height 0
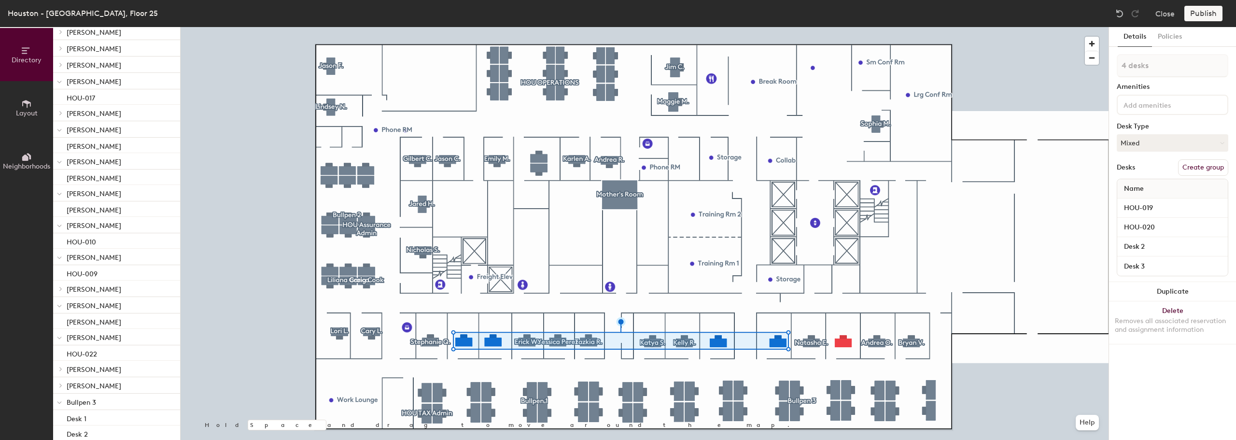
type input "5 desks"
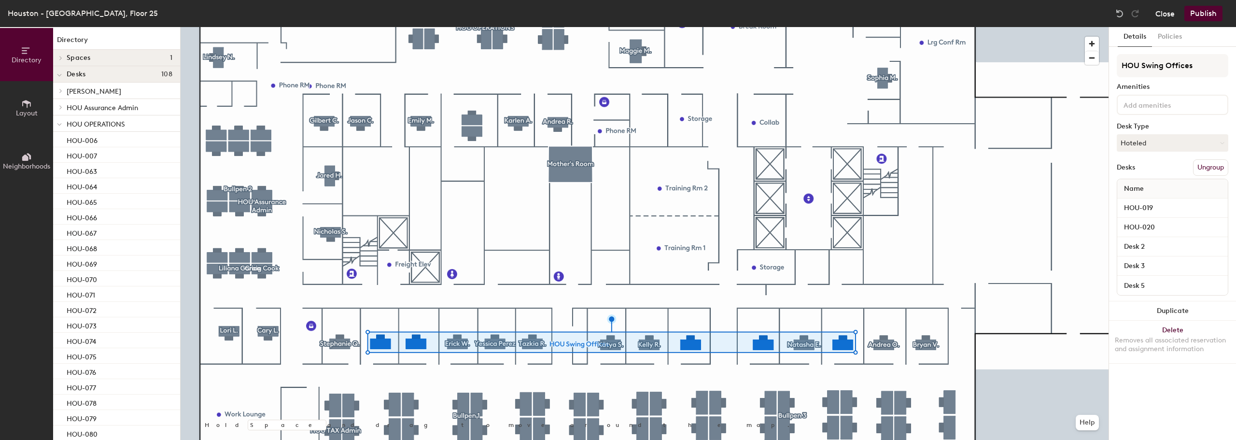
scroll to position [483, 0]
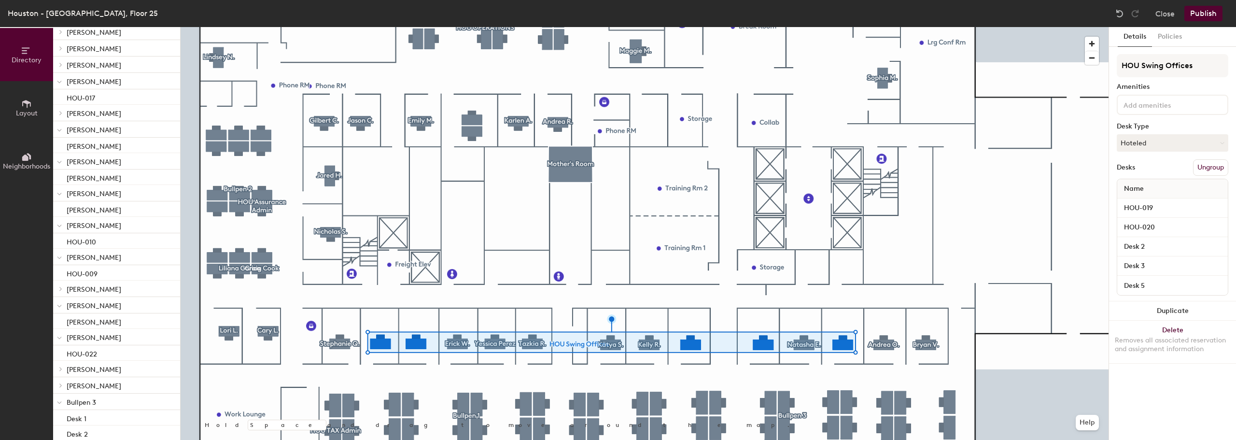
click at [1207, 166] on button "Ungroup" at bounding box center [1210, 167] width 35 height 16
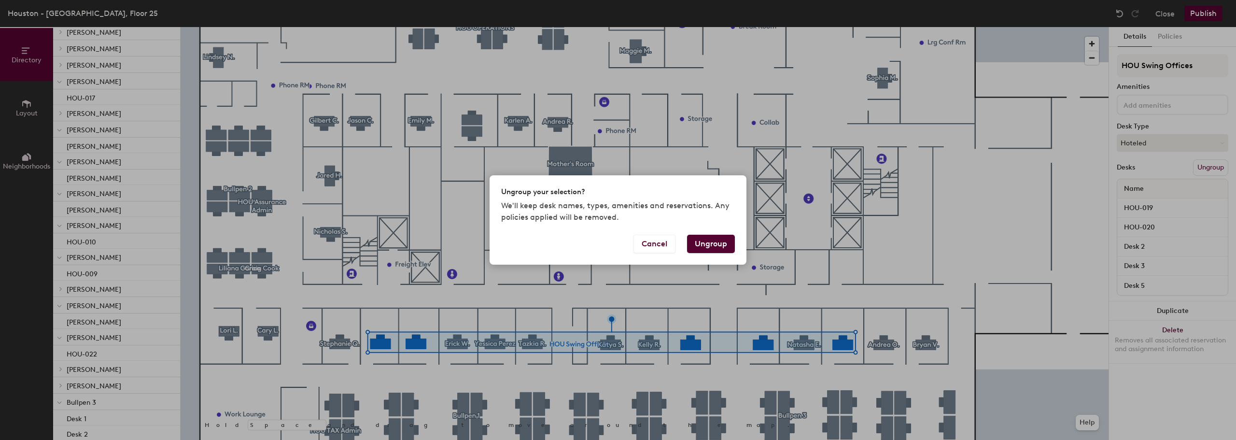
click at [703, 241] on button "Ungroup" at bounding box center [711, 244] width 48 height 18
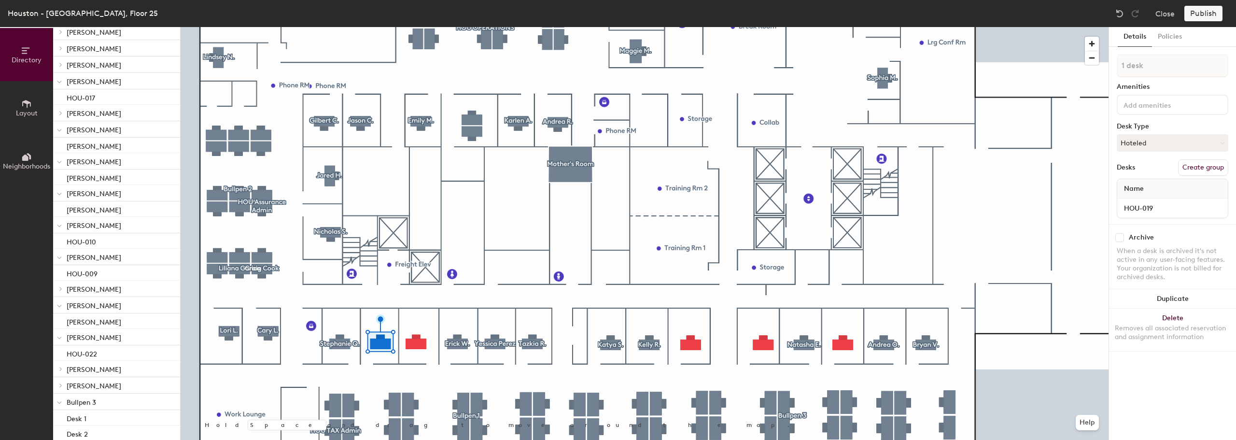
type input "2 desks"
click at [1200, 166] on button "Create group" at bounding box center [1203, 167] width 50 height 16
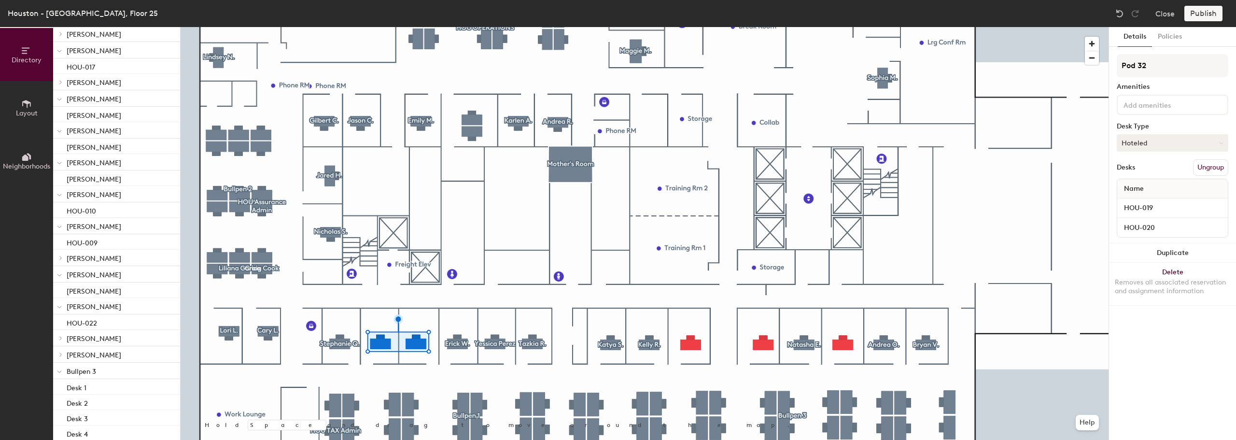
scroll to position [545, 0]
click at [1034, 71] on div "Directory Layout Neighborhoods Directory Spaces 1 Mother's Room Desks 108 Ungro…" at bounding box center [618, 233] width 1236 height 413
type input "HOU Swing Offices"
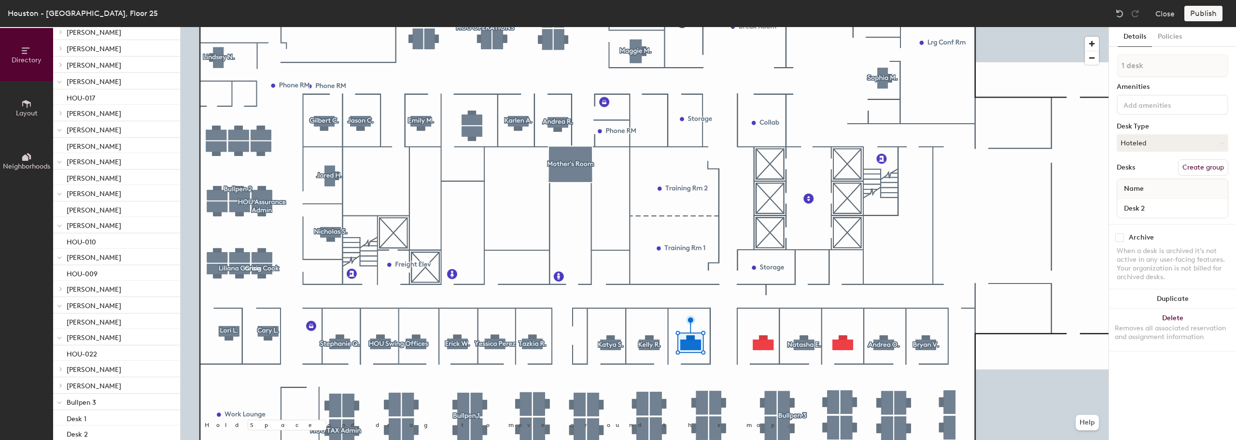
type input "2 desks"
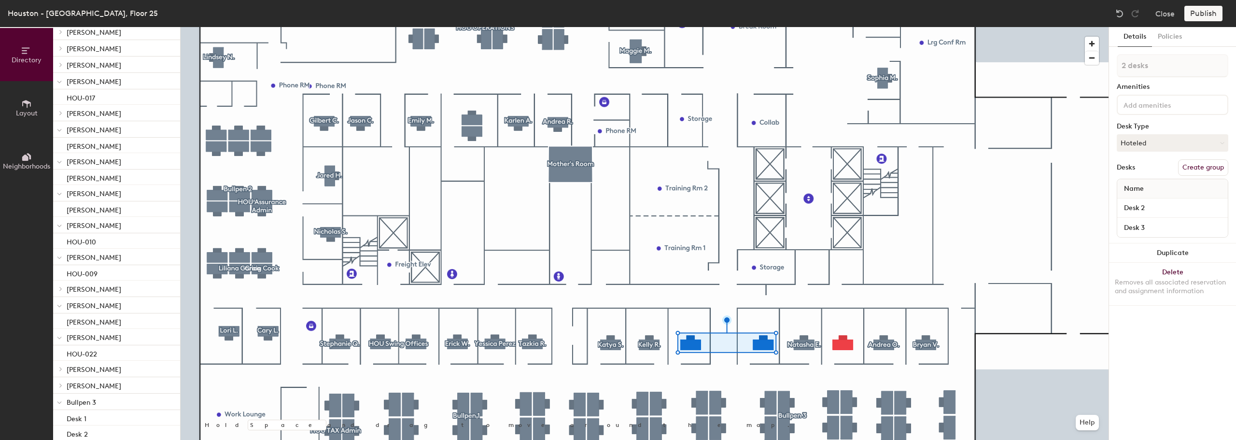
click at [1202, 165] on button "Create group" at bounding box center [1203, 167] width 50 height 16
click at [1028, 69] on div "Directory Layout Neighborhoods Directory Spaces 1 Mother's Room Desks 108 Ungro…" at bounding box center [618, 233] width 1236 height 413
type input "HOU Swing Offices"
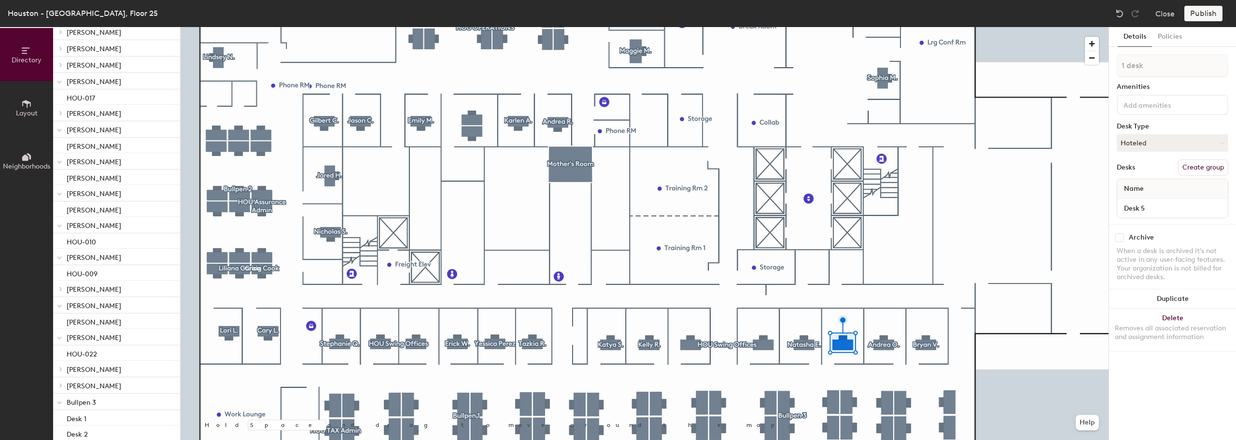
click at [1199, 169] on button "Create group" at bounding box center [1203, 167] width 50 height 16
click at [998, 70] on div "Directory Layout Neighborhoods Directory Spaces 1 Mother's Room Desks 108 [PERS…" at bounding box center [618, 233] width 1236 height 413
type input "HOU Swing Office"
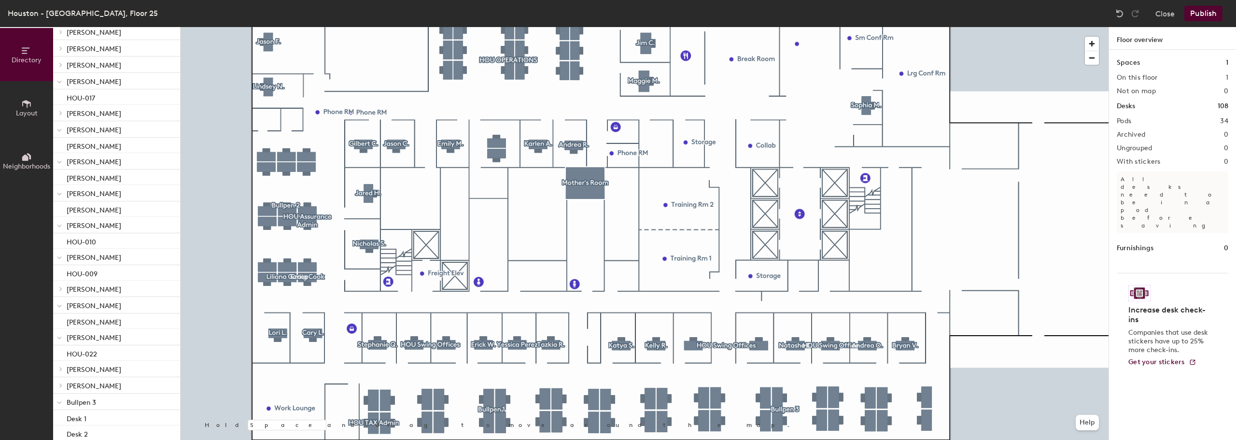
click at [1200, 17] on button "Publish" at bounding box center [1203, 13] width 38 height 15
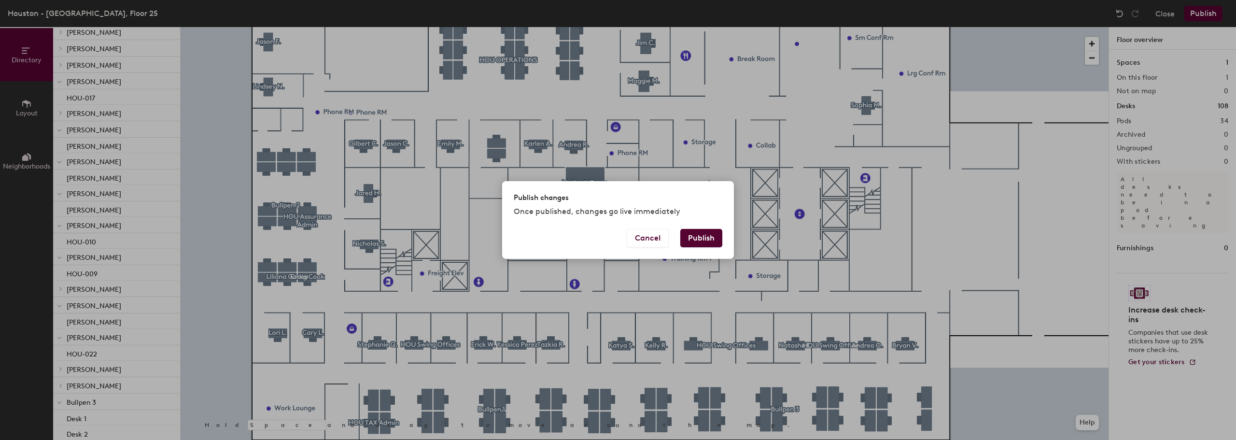
click at [707, 244] on button "Publish" at bounding box center [701, 238] width 42 height 18
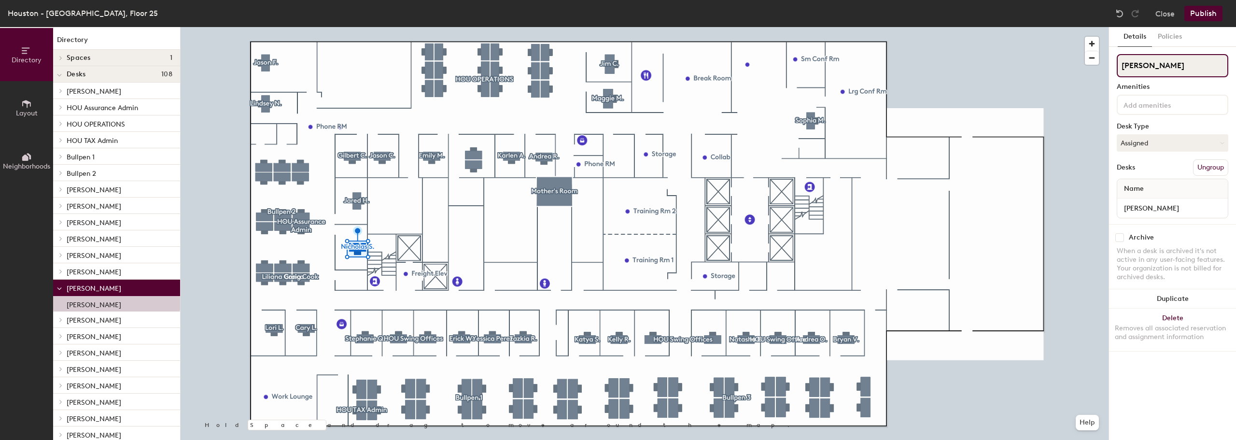
click at [1138, 69] on input "[PERSON_NAME]" at bounding box center [1172, 65] width 112 height 23
type input "[PERSON_NAME]"
click at [1137, 207] on input "[PERSON_NAME]" at bounding box center [1172, 208] width 107 height 14
click at [1140, 209] on input "Nicholas S." at bounding box center [1172, 208] width 107 height 14
type input "[PERSON_NAME]"
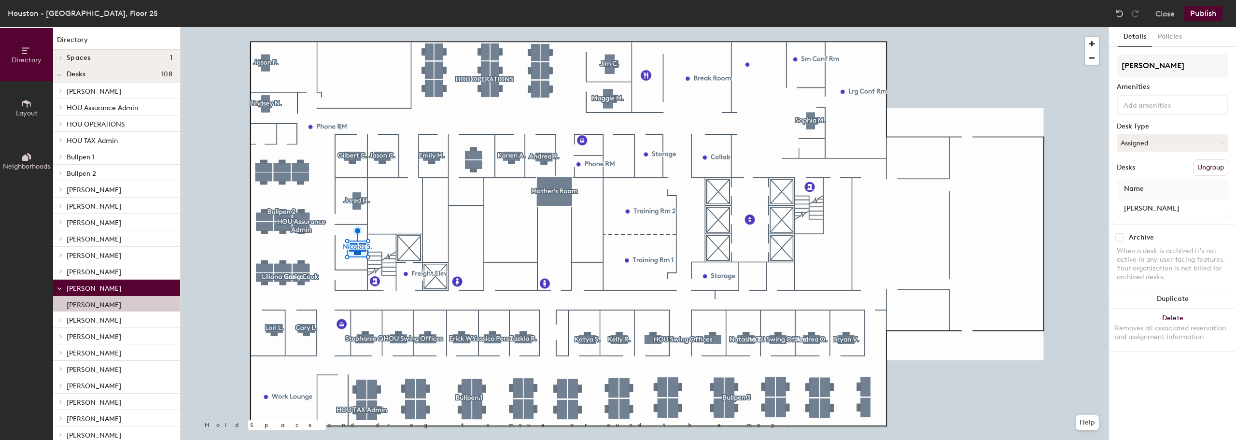
click at [1201, 17] on button "Publish" at bounding box center [1203, 13] width 38 height 15
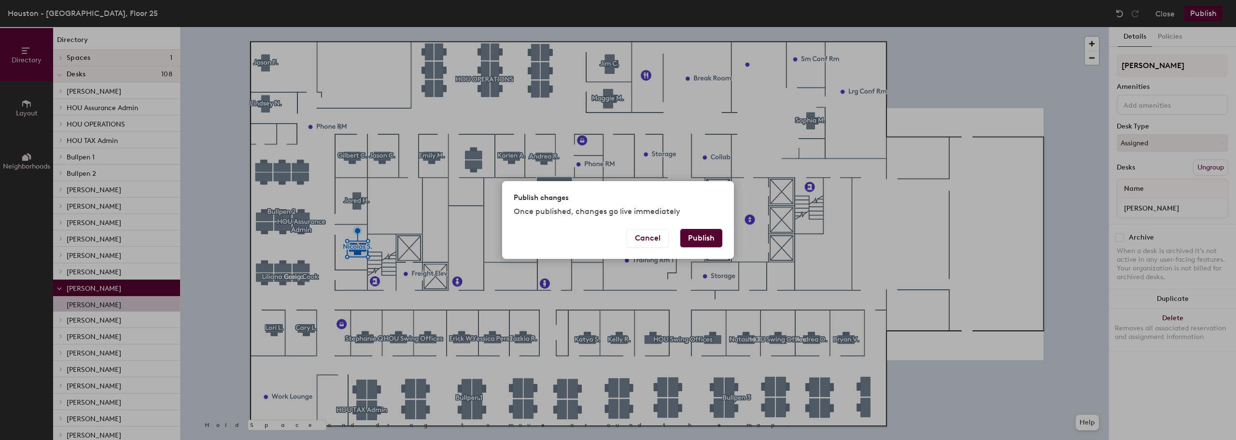
click at [704, 237] on button "Publish" at bounding box center [701, 238] width 42 height 18
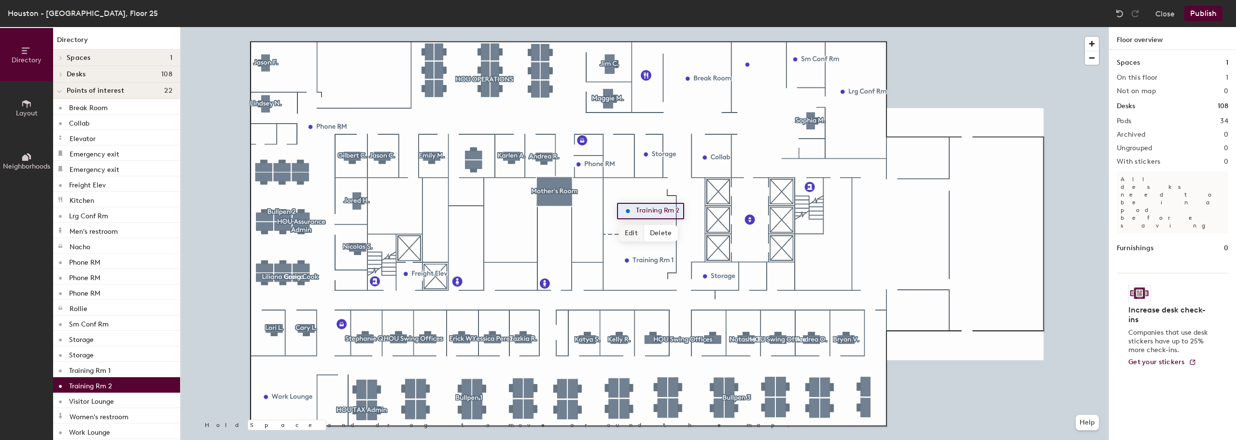
click at [632, 237] on span "Edit" at bounding box center [631, 233] width 25 height 16
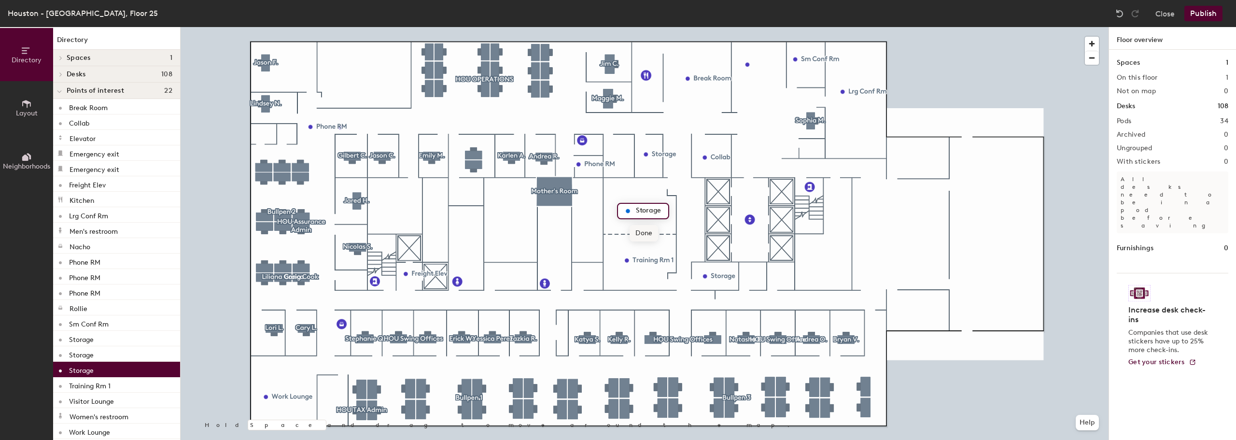
type input "Storage"
click at [648, 231] on span "Done" at bounding box center [643, 233] width 28 height 16
click at [650, 27] on div at bounding box center [645, 27] width 928 height 0
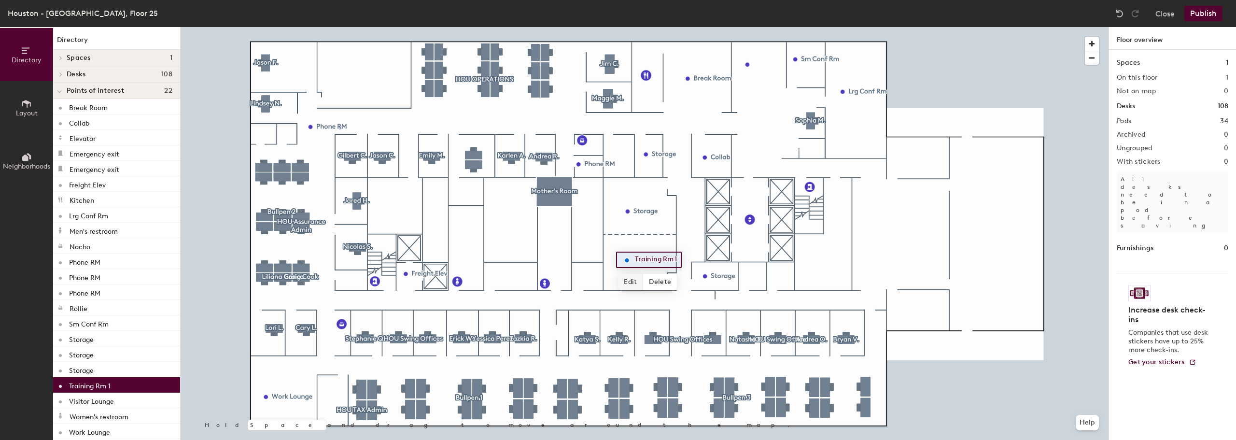
click at [632, 283] on span "Edit" at bounding box center [630, 282] width 25 height 16
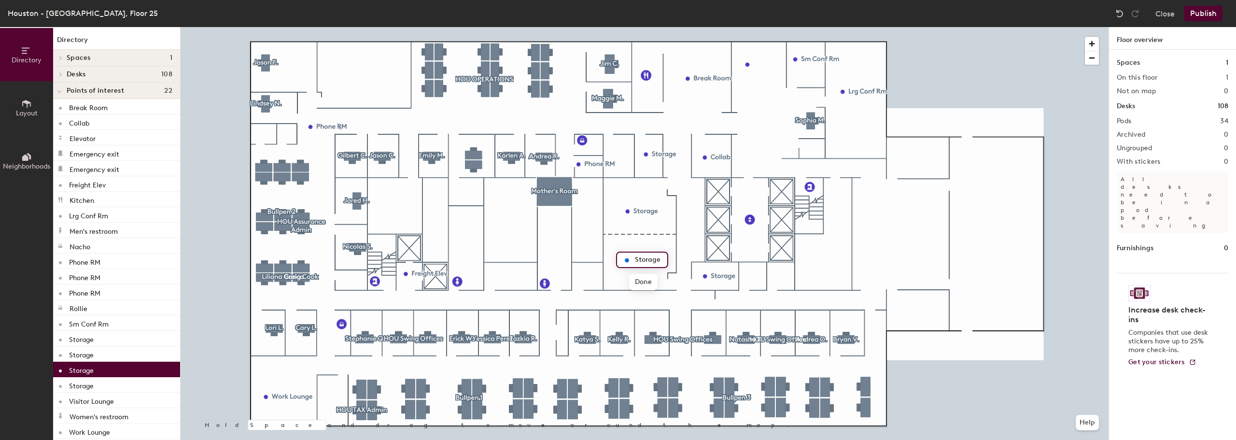
type input "Storage"
click at [883, 27] on div at bounding box center [645, 27] width 928 height 0
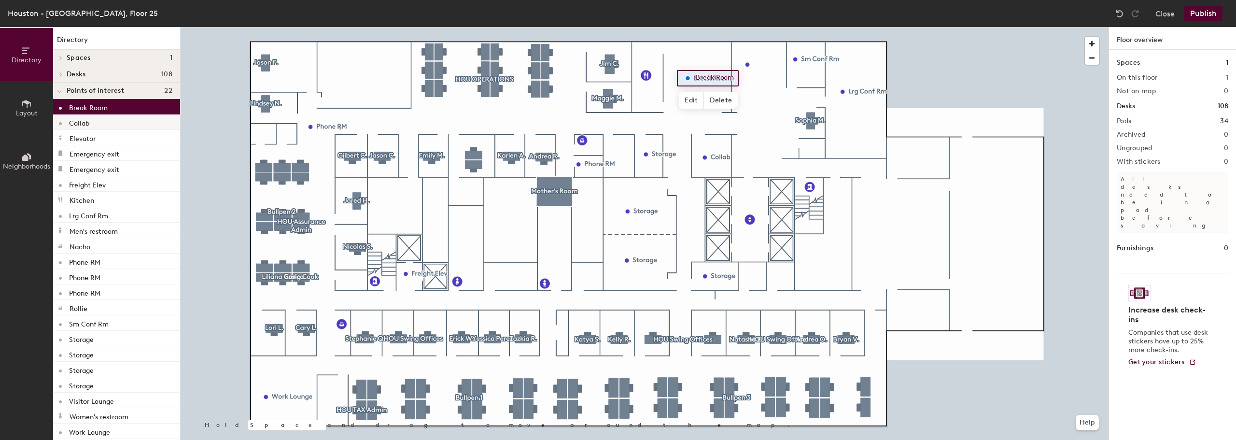
click at [226, 121] on div "Directory Layout Neighborhoods Directory Spaces 1 Mother's Room Desks 108 Sophi…" at bounding box center [618, 233] width 1236 height 413
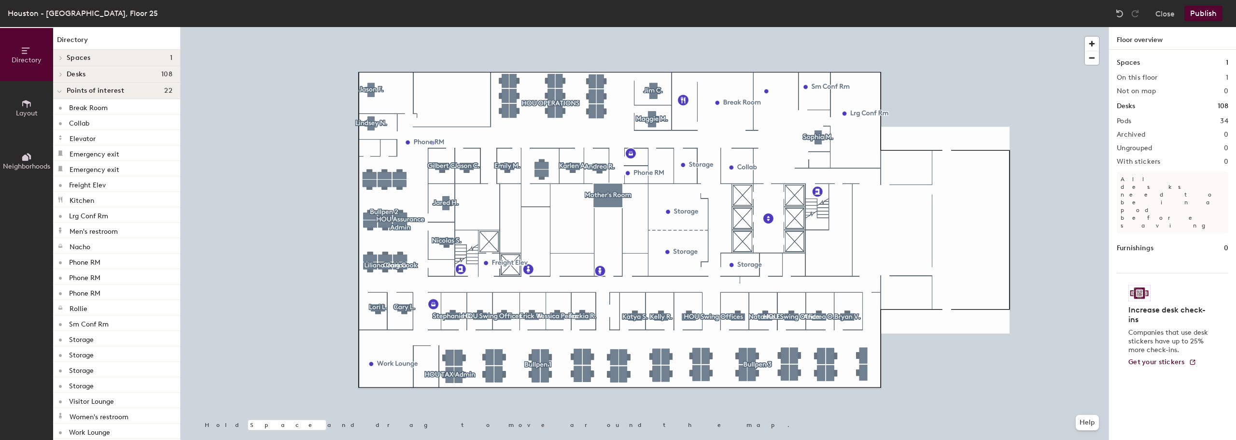
click at [866, 27] on div at bounding box center [645, 27] width 928 height 0
drag, startPoint x: 105, startPoint y: 107, endPoint x: 759, endPoint y: 130, distance: 654.5
click at [879, 27] on div at bounding box center [645, 27] width 928 height 0
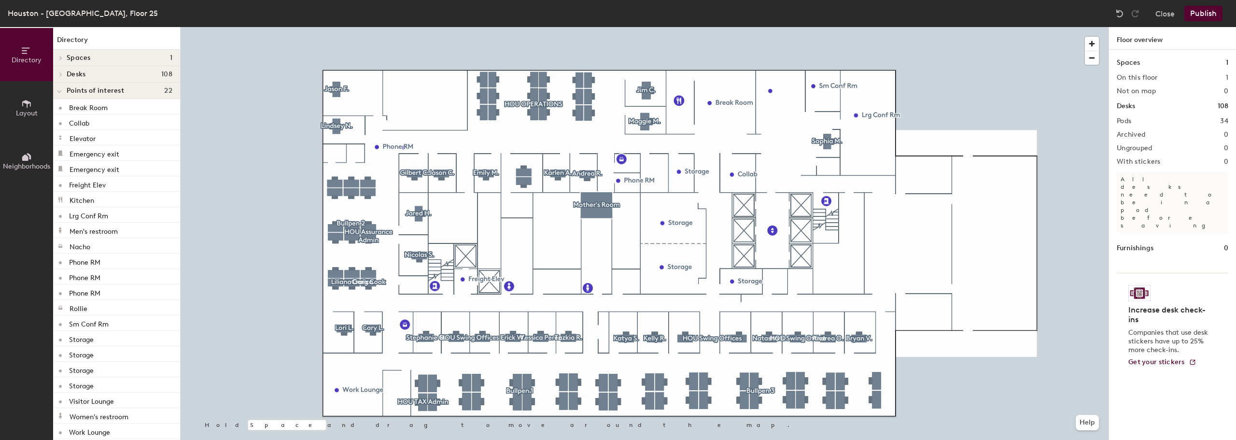
click at [882, 27] on div at bounding box center [645, 27] width 928 height 0
click at [60, 92] on icon at bounding box center [59, 92] width 5 height 4
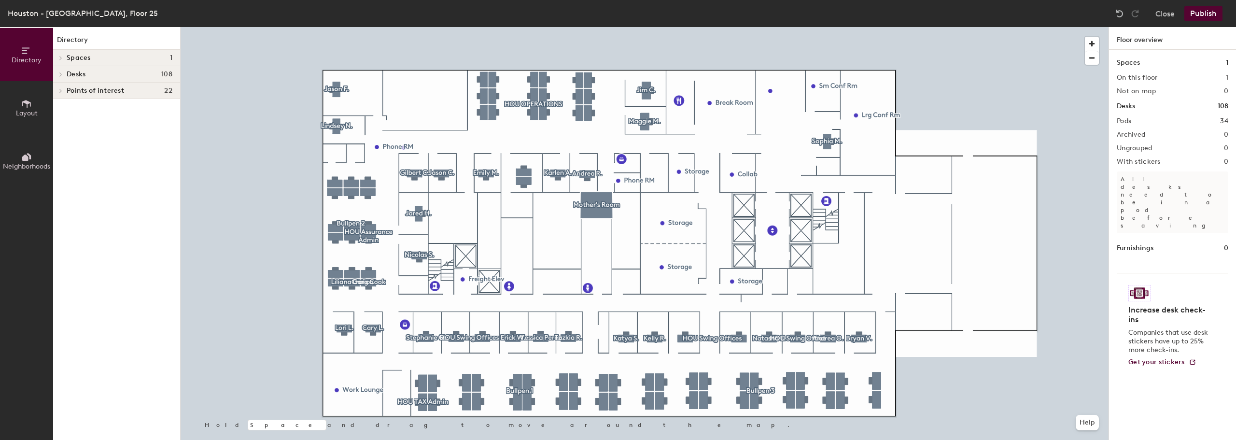
click at [89, 79] on div "Desks 108" at bounding box center [116, 74] width 127 height 16
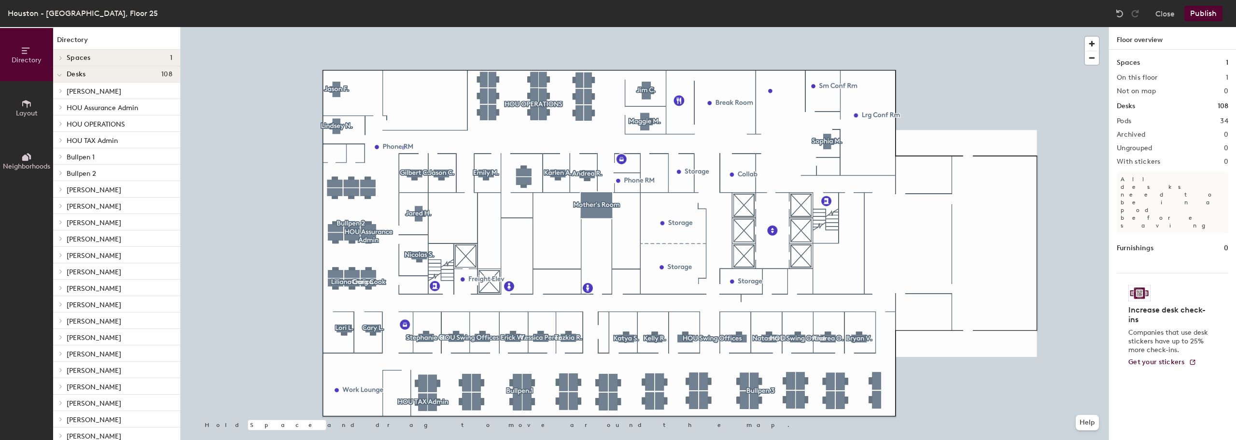
click at [67, 80] on div "Desks 108" at bounding box center [116, 74] width 127 height 16
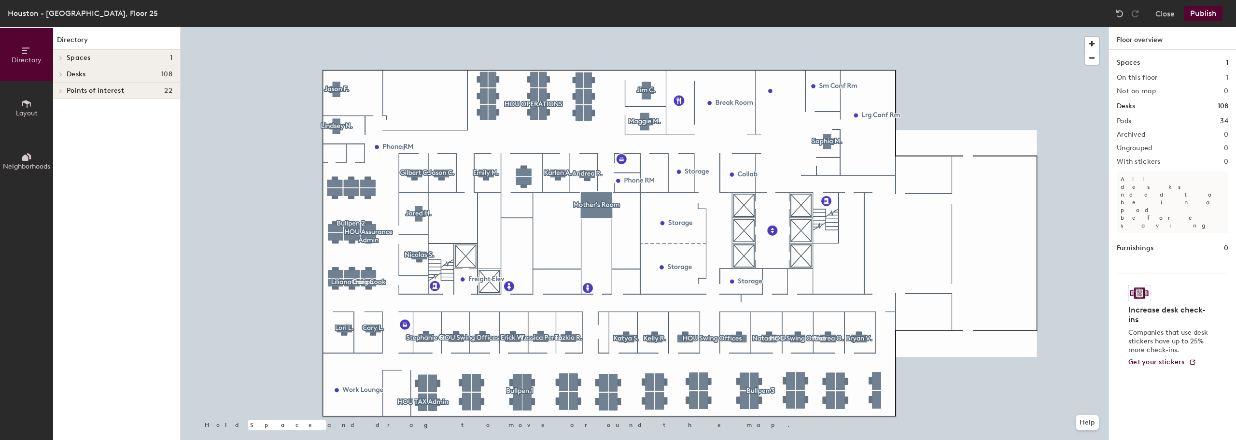
click at [65, 87] on div at bounding box center [59, 91] width 13 height 16
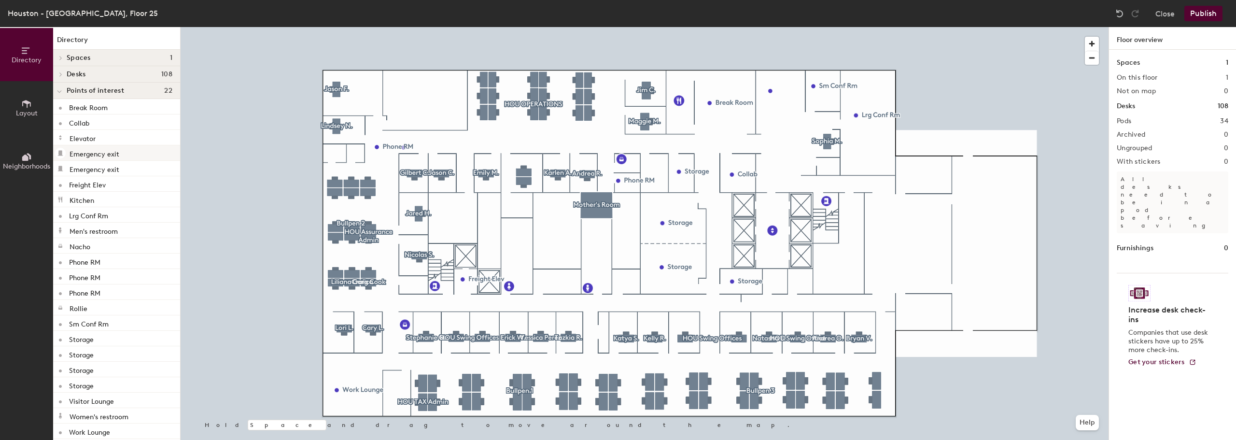
click at [77, 158] on div "Emergency exit" at bounding box center [116, 152] width 127 height 15
click at [74, 176] on div "Emergency exit" at bounding box center [116, 168] width 127 height 15
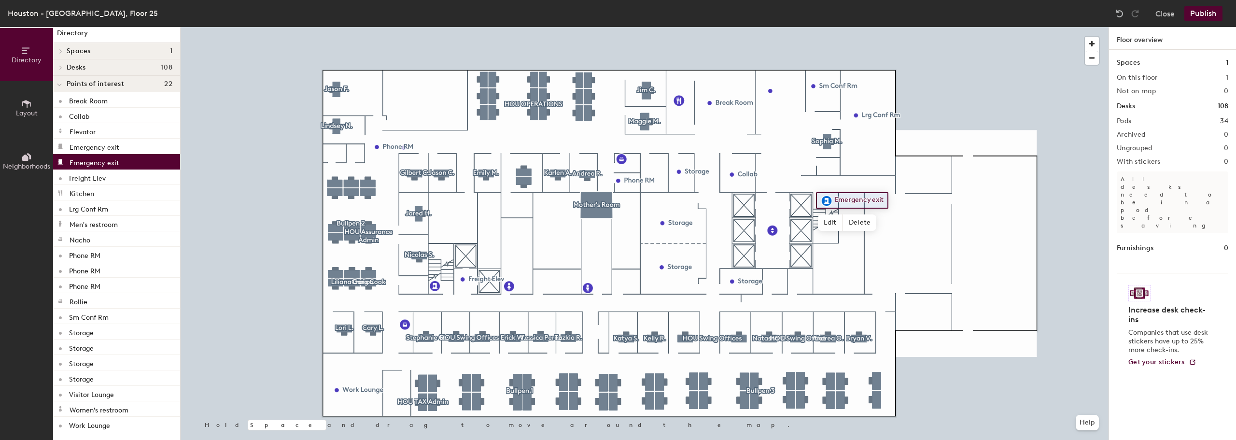
click at [19, 101] on button "Layout" at bounding box center [26, 107] width 53 height 53
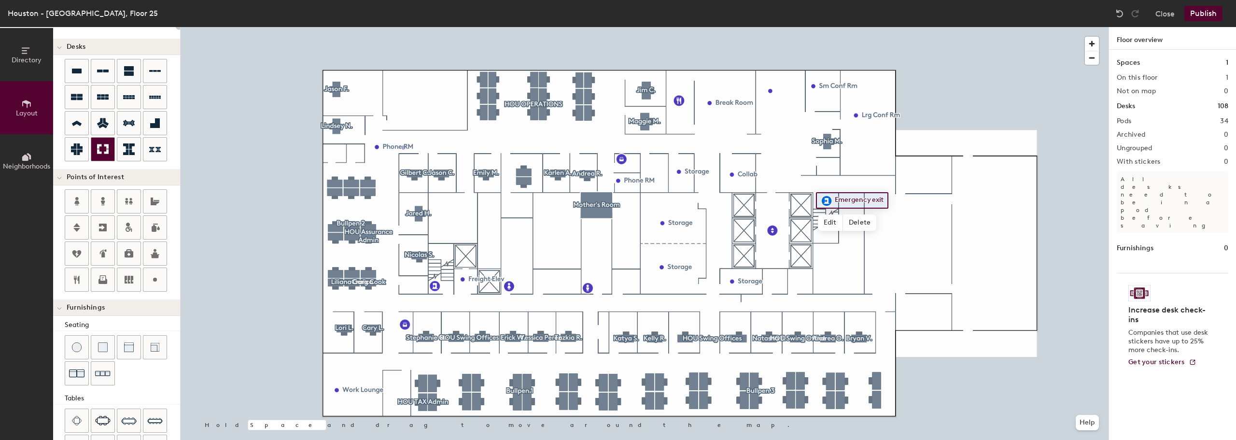
scroll to position [0, 0]
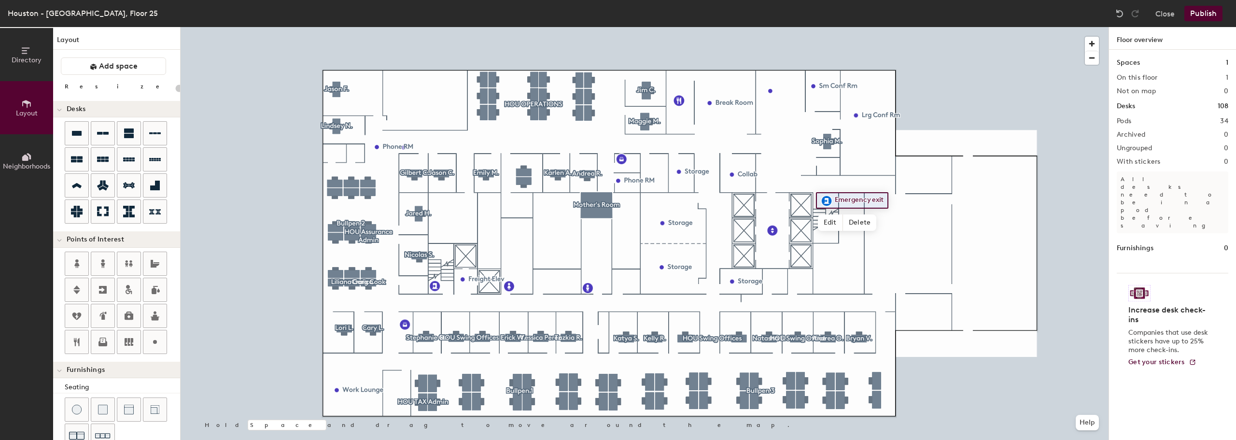
click at [12, 163] on span "Neighborhoods" at bounding box center [26, 166] width 47 height 8
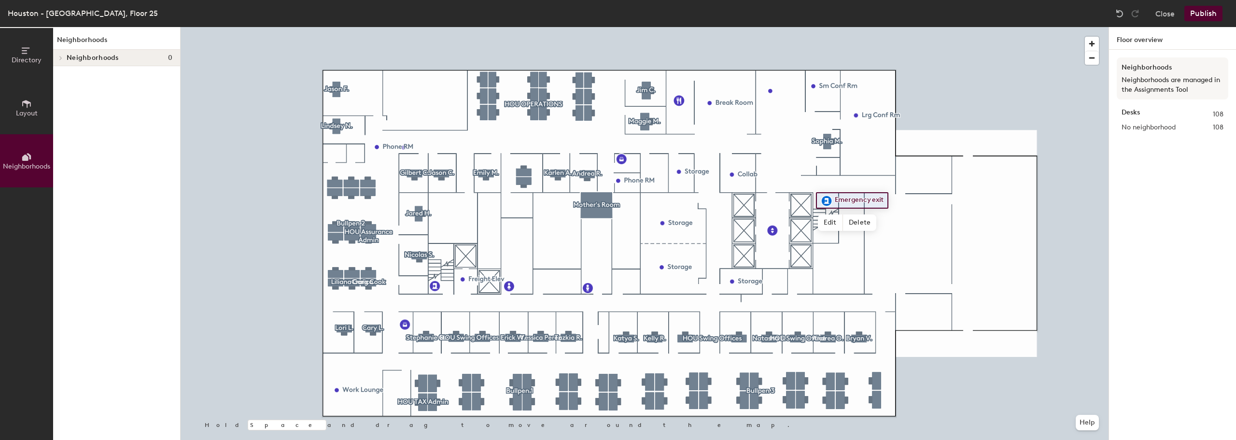
click at [25, 106] on icon at bounding box center [26, 103] width 11 height 11
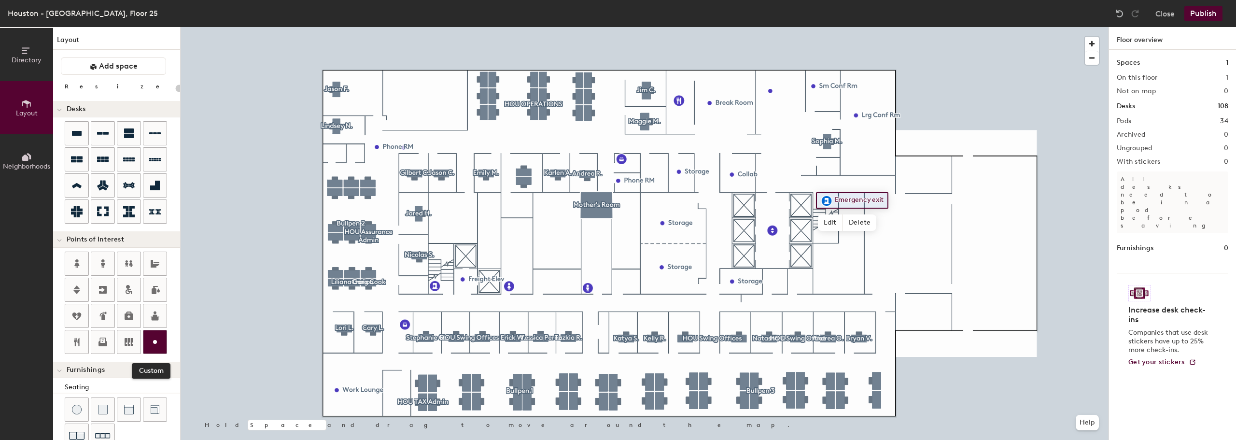
click at [156, 346] on icon at bounding box center [155, 342] width 12 height 12
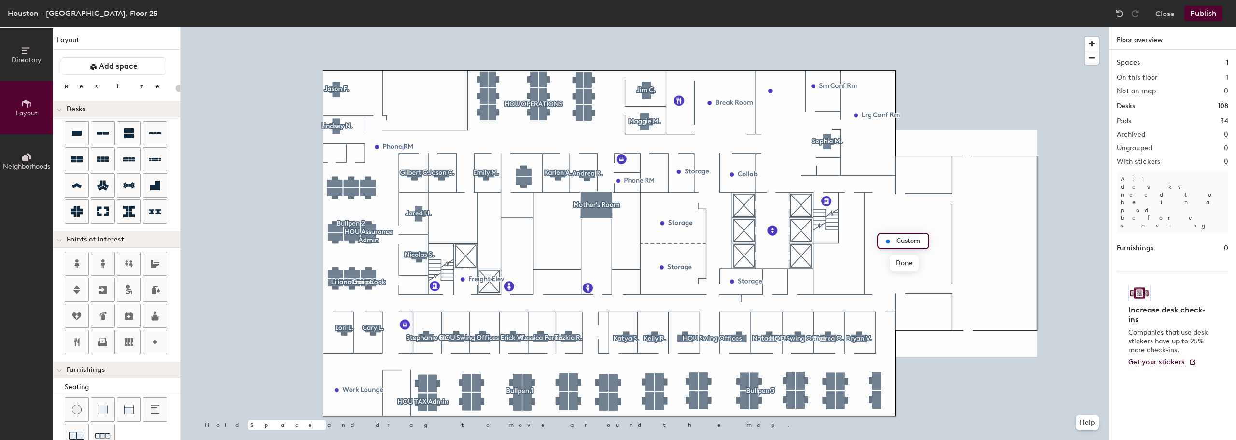
type input "20"
type input "Coffee Bar"
click at [153, 350] on div at bounding box center [154, 341] width 23 height 23
type input "20"
type input "Training Room"
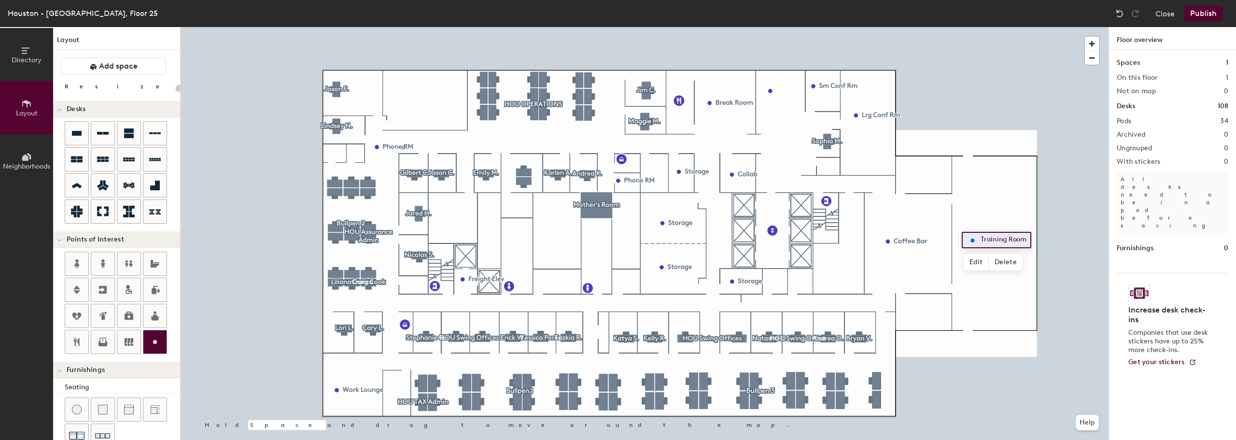
click at [150, 342] on icon at bounding box center [155, 342] width 12 height 12
type input "20"
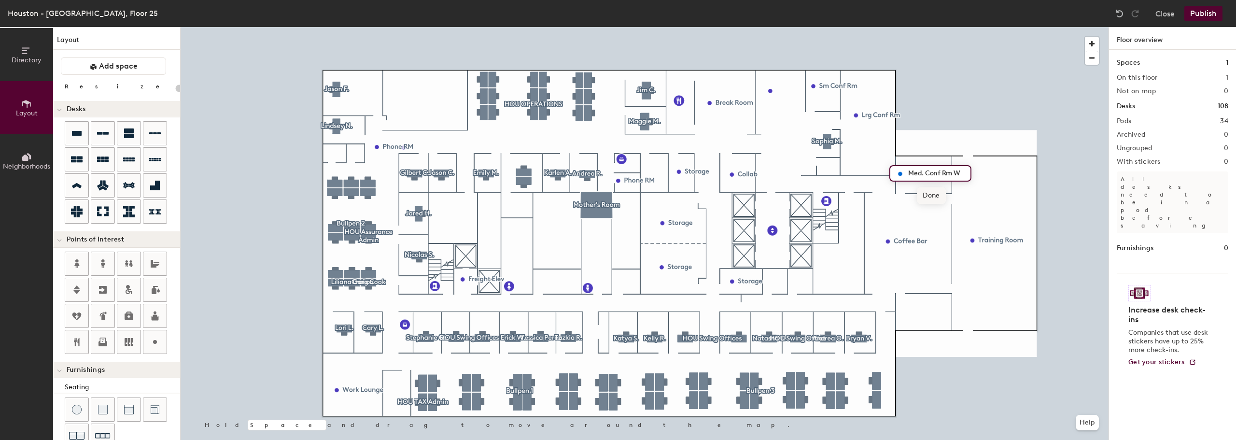
type input "Med. Conf Rm W"
click at [933, 194] on span "Done" at bounding box center [931, 195] width 28 height 16
click at [151, 339] on icon at bounding box center [155, 342] width 12 height 12
type input "20"
click at [905, 194] on span "Edit" at bounding box center [903, 195] width 25 height 16
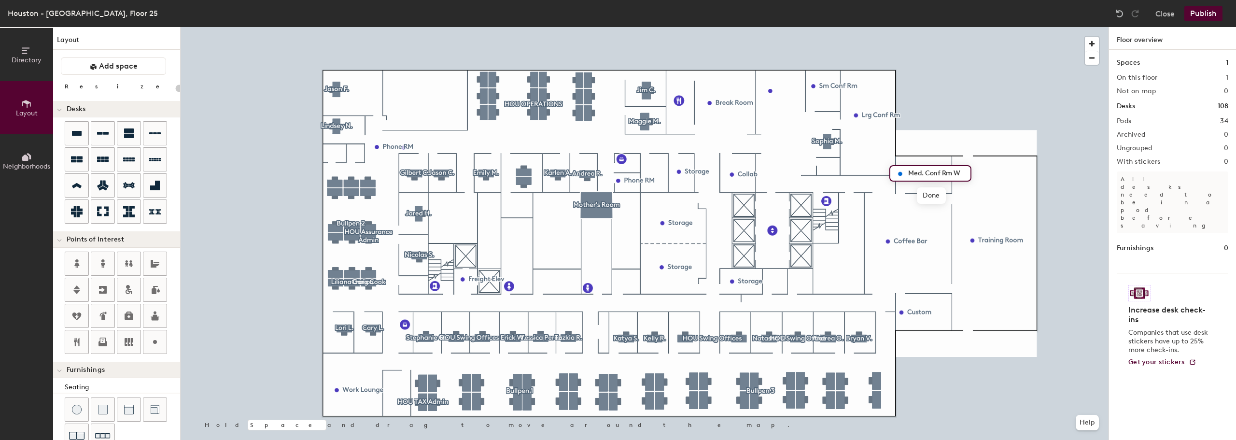
click at [950, 175] on input "Med. Conf Rm W" at bounding box center [936, 174] width 61 height 14
type input "Med. Conf Rm 1 W"
click at [910, 332] on span "Edit" at bounding box center [905, 334] width 25 height 16
type input "20"
type input "Med. Conf Rm 2 E"
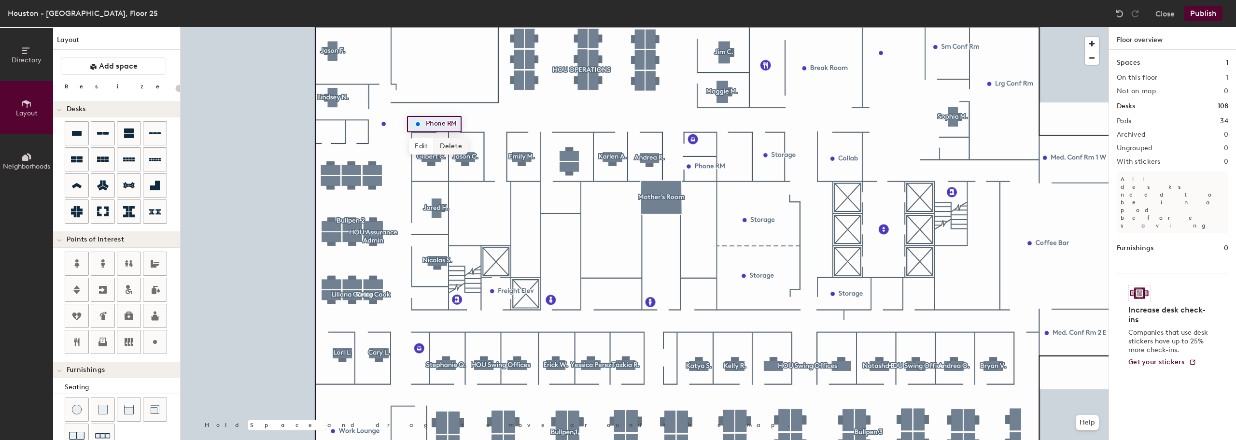
click at [450, 146] on span "Delete" at bounding box center [451, 146] width 34 height 16
click at [426, 145] on span "Delete" at bounding box center [417, 146] width 34 height 16
type input "20"
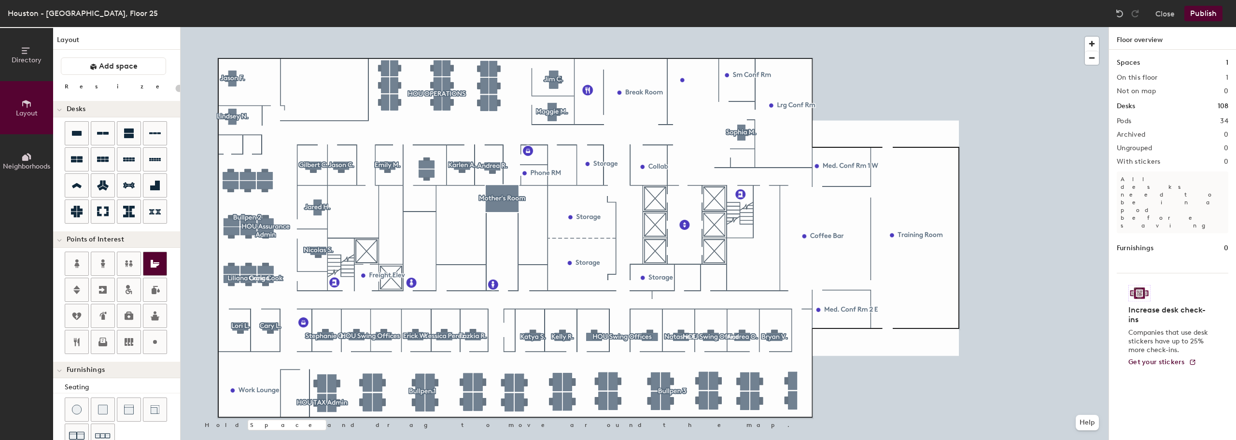
click at [152, 263] on icon at bounding box center [155, 264] width 9 height 8
click at [232, 338] on span "Delete" at bounding box center [237, 339] width 34 height 16
click at [128, 265] on icon at bounding box center [129, 264] width 12 height 12
click at [708, 299] on span "Done" at bounding box center [706, 299] width 28 height 16
click at [687, 27] on div at bounding box center [645, 27] width 928 height 0
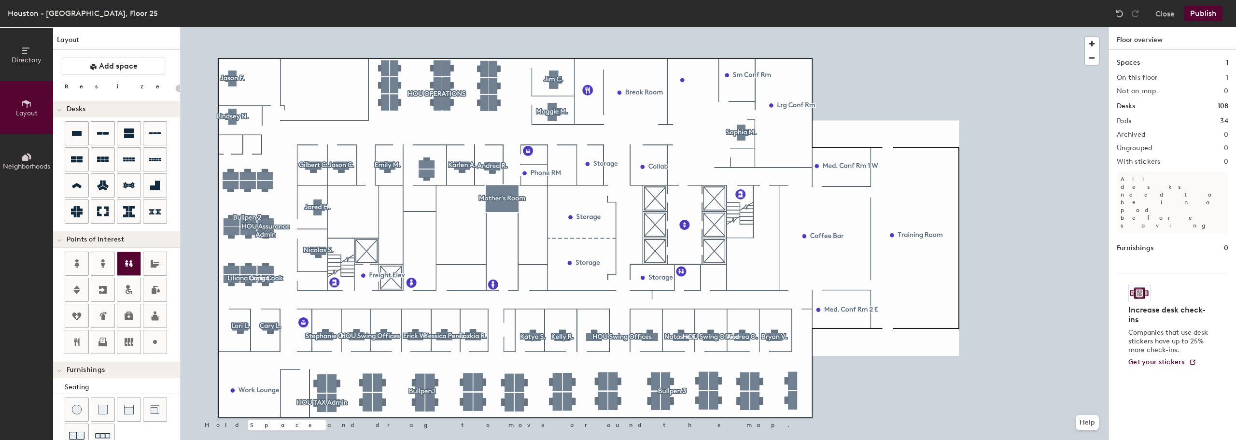
click at [122, 263] on div at bounding box center [128, 263] width 23 height 23
click at [725, 306] on span "Done" at bounding box center [724, 305] width 28 height 16
click at [1202, 15] on button "Publish" at bounding box center [1203, 13] width 38 height 15
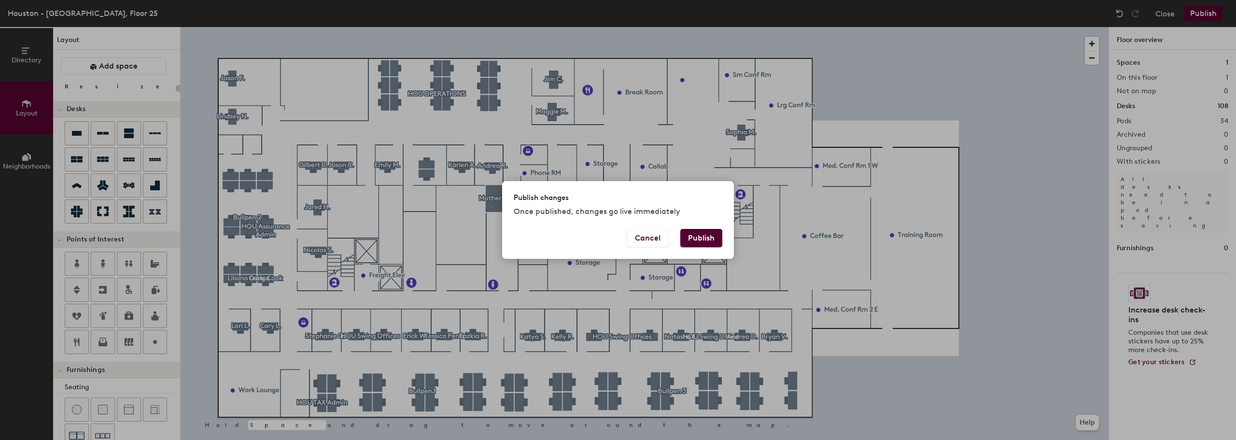
click at [710, 238] on button "Publish" at bounding box center [701, 238] width 42 height 18
type input "20"
